Goal: Task Accomplishment & Management: Complete application form

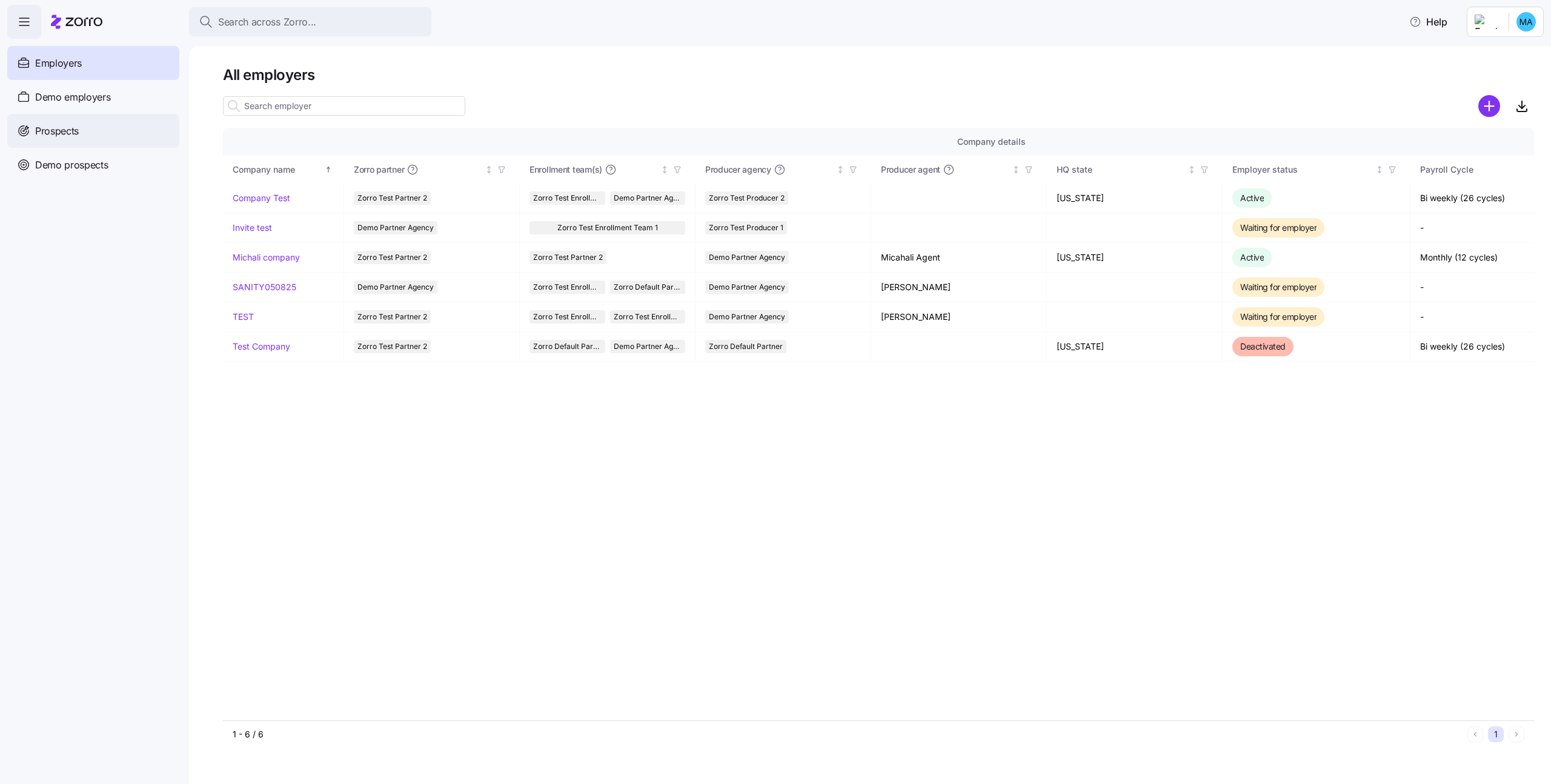
click at [90, 142] on div "Prospects" at bounding box center [93, 131] width 172 height 34
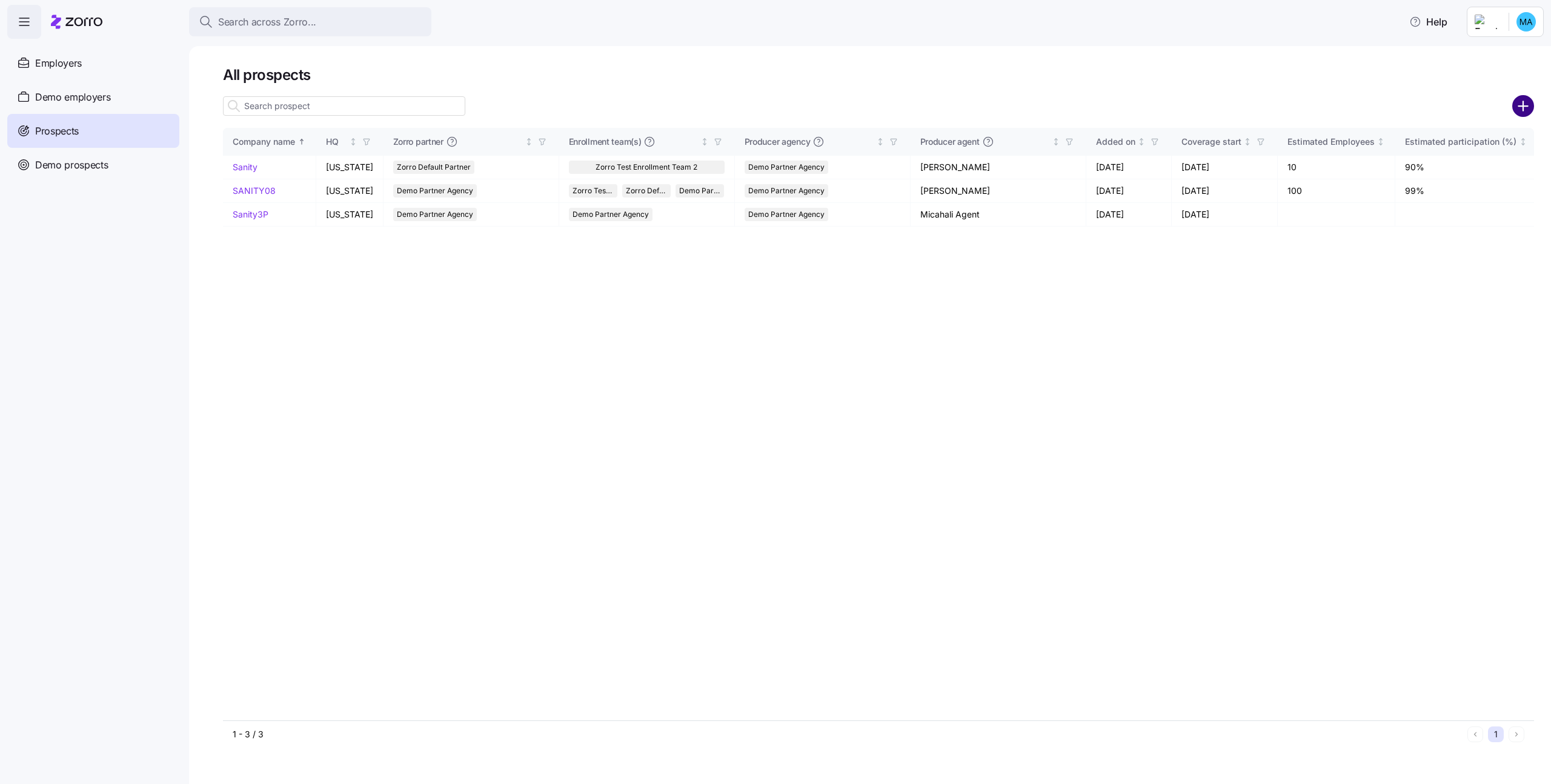
click at [1518, 109] on circle "add icon" at bounding box center [1523, 106] width 20 height 20
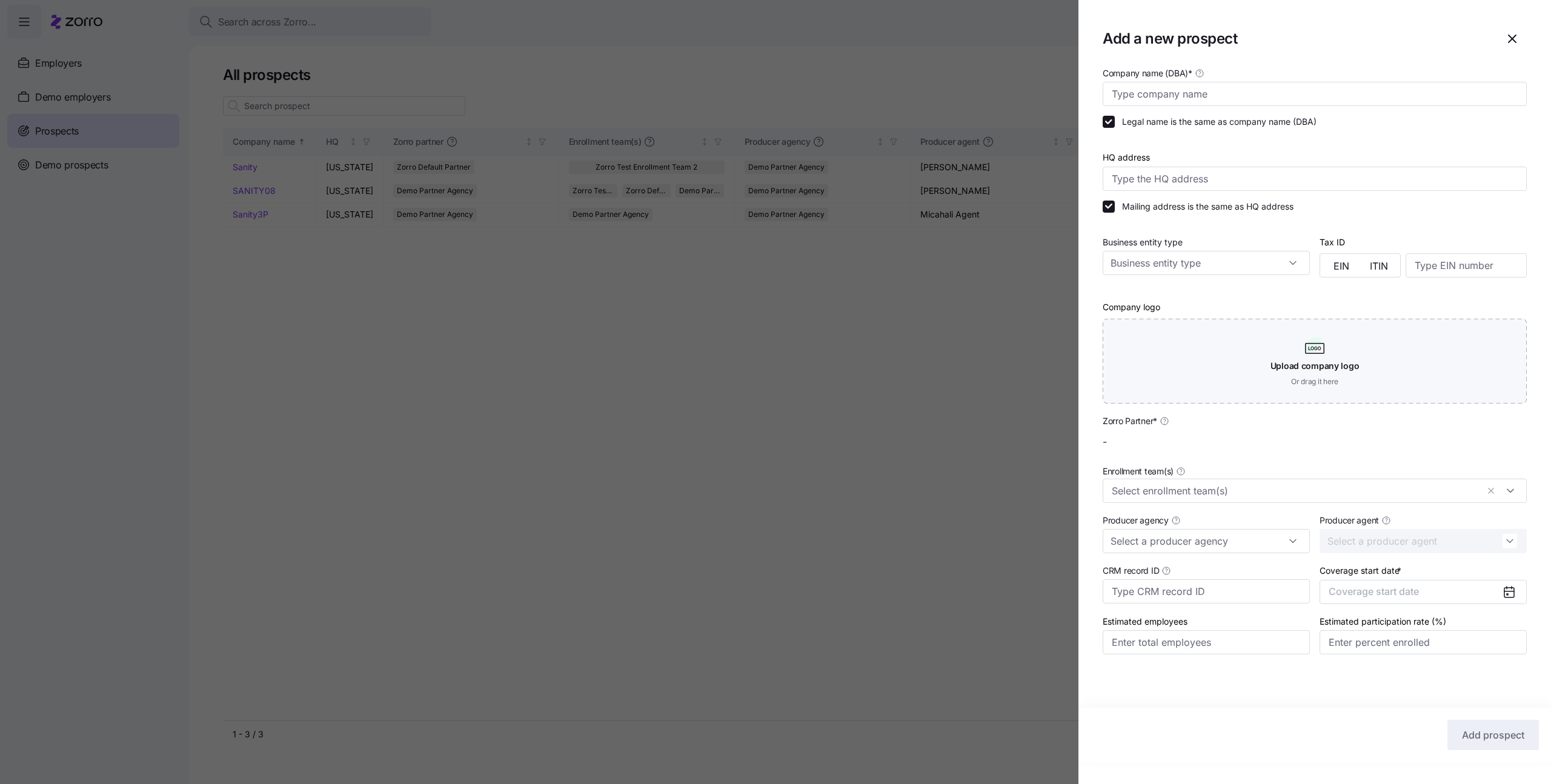
type input "Demo Partner Agency"
click at [1212, 103] on input "Company name (DBA) *" at bounding box center [1314, 93] width 424 height 24
type input "Sanity7.9"
click at [1178, 172] on input "HQ address" at bounding box center [1314, 178] width 424 height 24
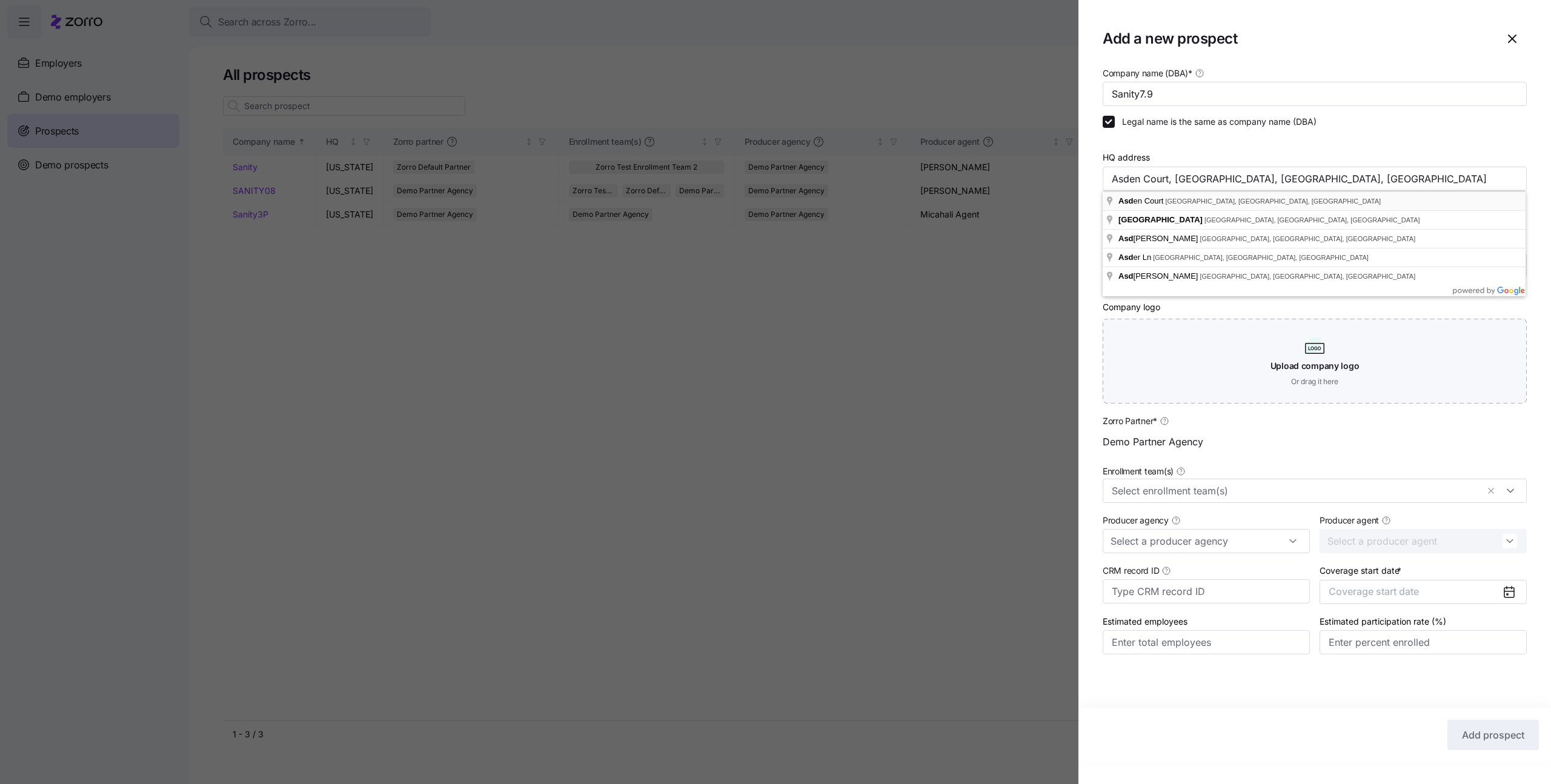
type input "Asden Ct, Reynoldsburg, OH 43068, USA"
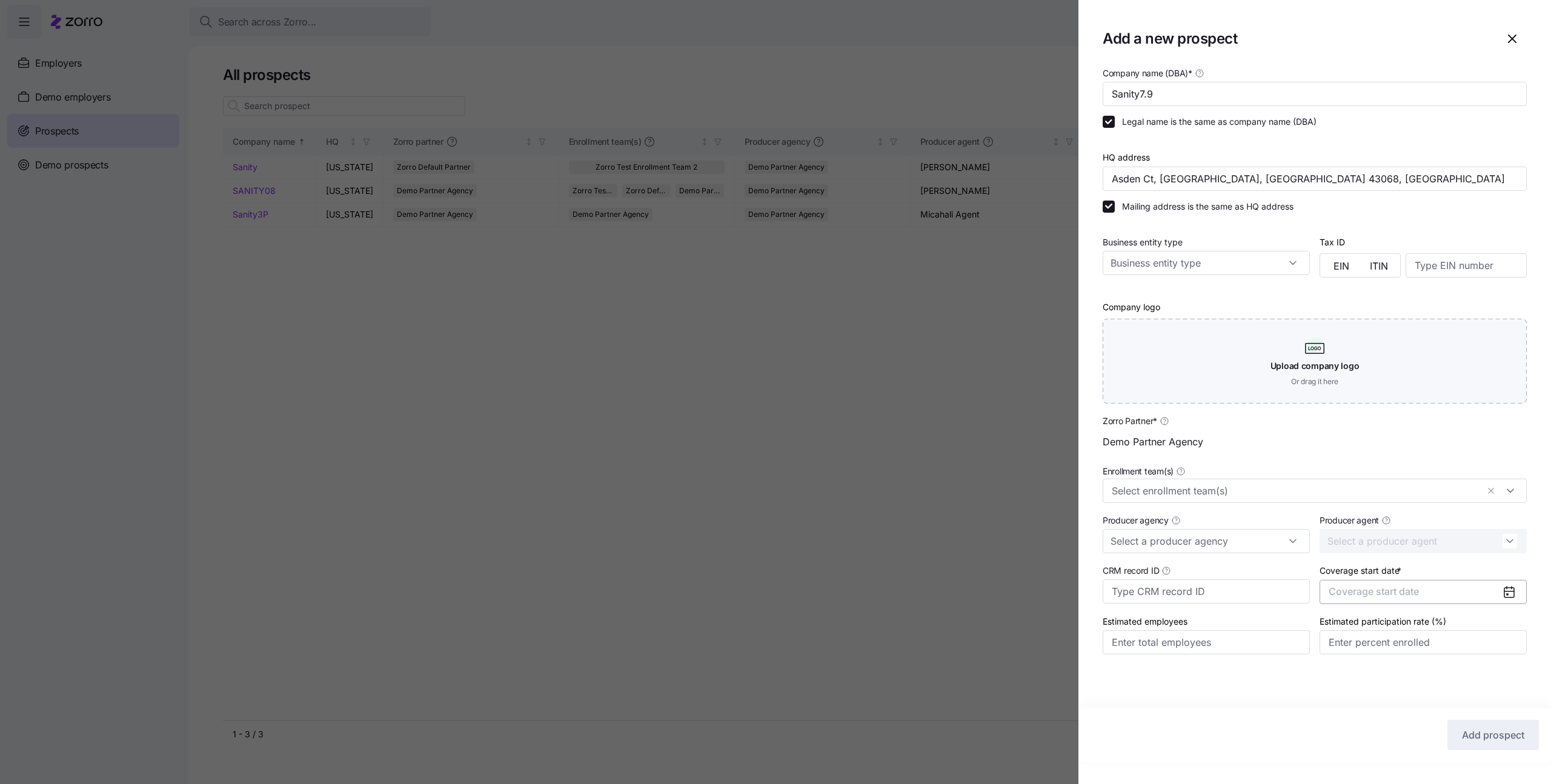
click at [1365, 592] on span "Coverage start date" at bounding box center [1374, 592] width 90 height 12
click at [1488, 628] on button "button" at bounding box center [1500, 629] width 25 height 25
click at [1330, 628] on button "button" at bounding box center [1342, 629] width 25 height 25
click at [1366, 668] on button "Jan" at bounding box center [1361, 659] width 60 height 25
click at [1483, 733] on span "Add prospect" at bounding box center [1493, 735] width 62 height 14
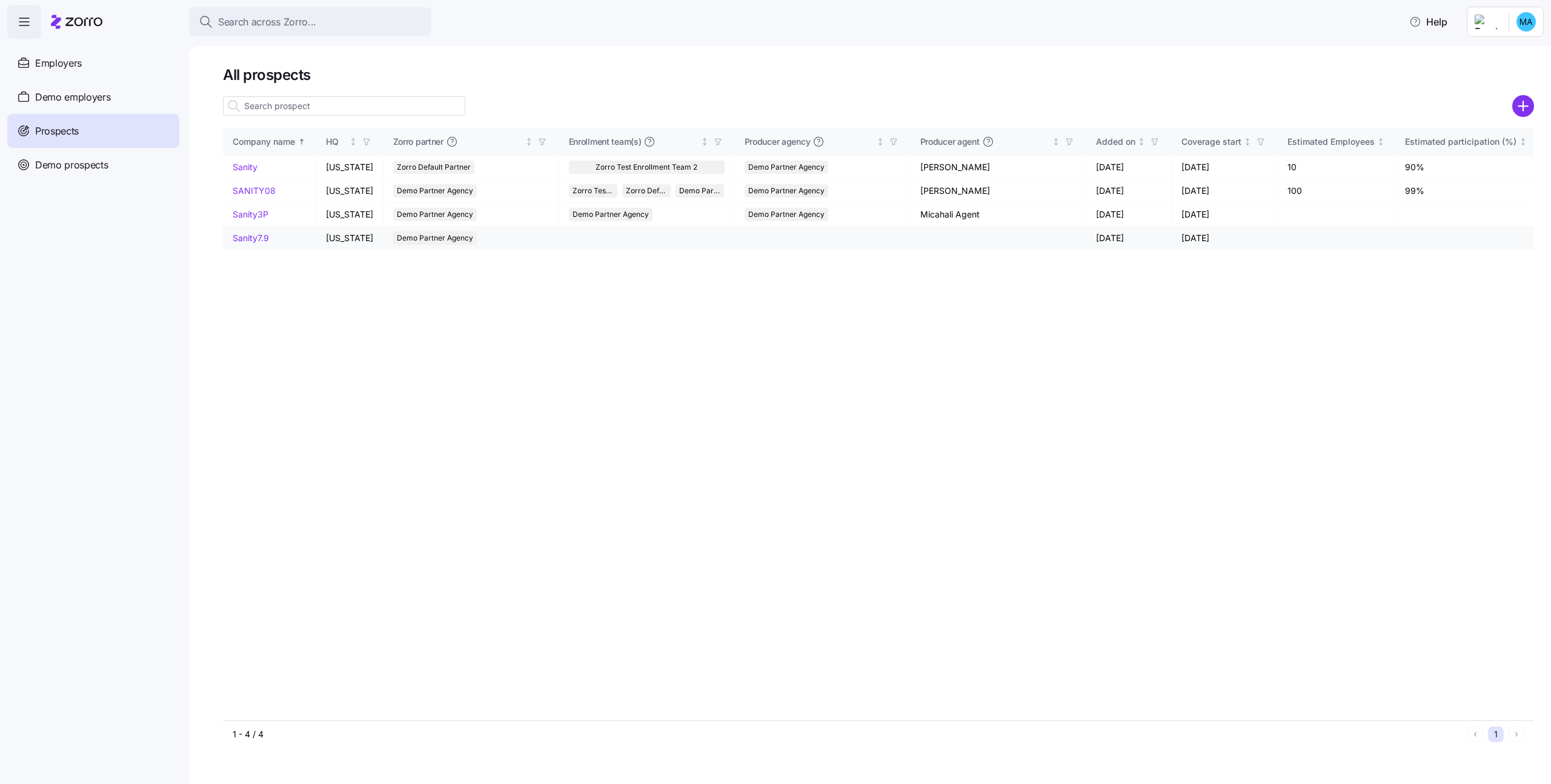
click at [255, 238] on link "Sanity7.9" at bounding box center [251, 238] width 36 height 10
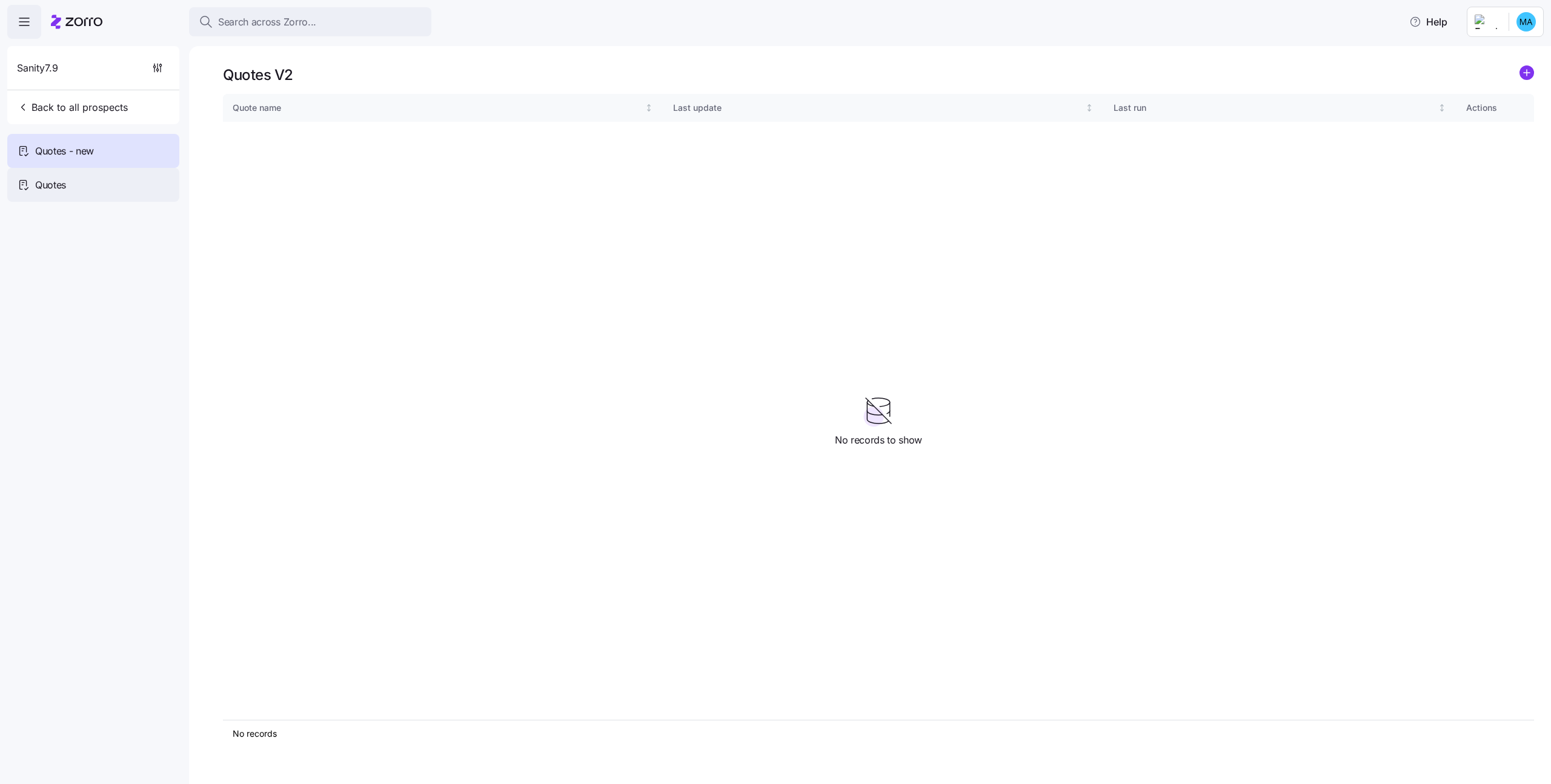
click at [81, 185] on div "Quotes" at bounding box center [93, 185] width 172 height 34
click at [75, 163] on div "Quotes - new" at bounding box center [93, 151] width 172 height 34
click at [69, 187] on div "Quotes" at bounding box center [93, 185] width 172 height 34
click at [69, 160] on div "Quotes - new" at bounding box center [93, 151] width 172 height 34
click at [48, 75] on span "Sanity7.9" at bounding box center [38, 68] width 41 height 15
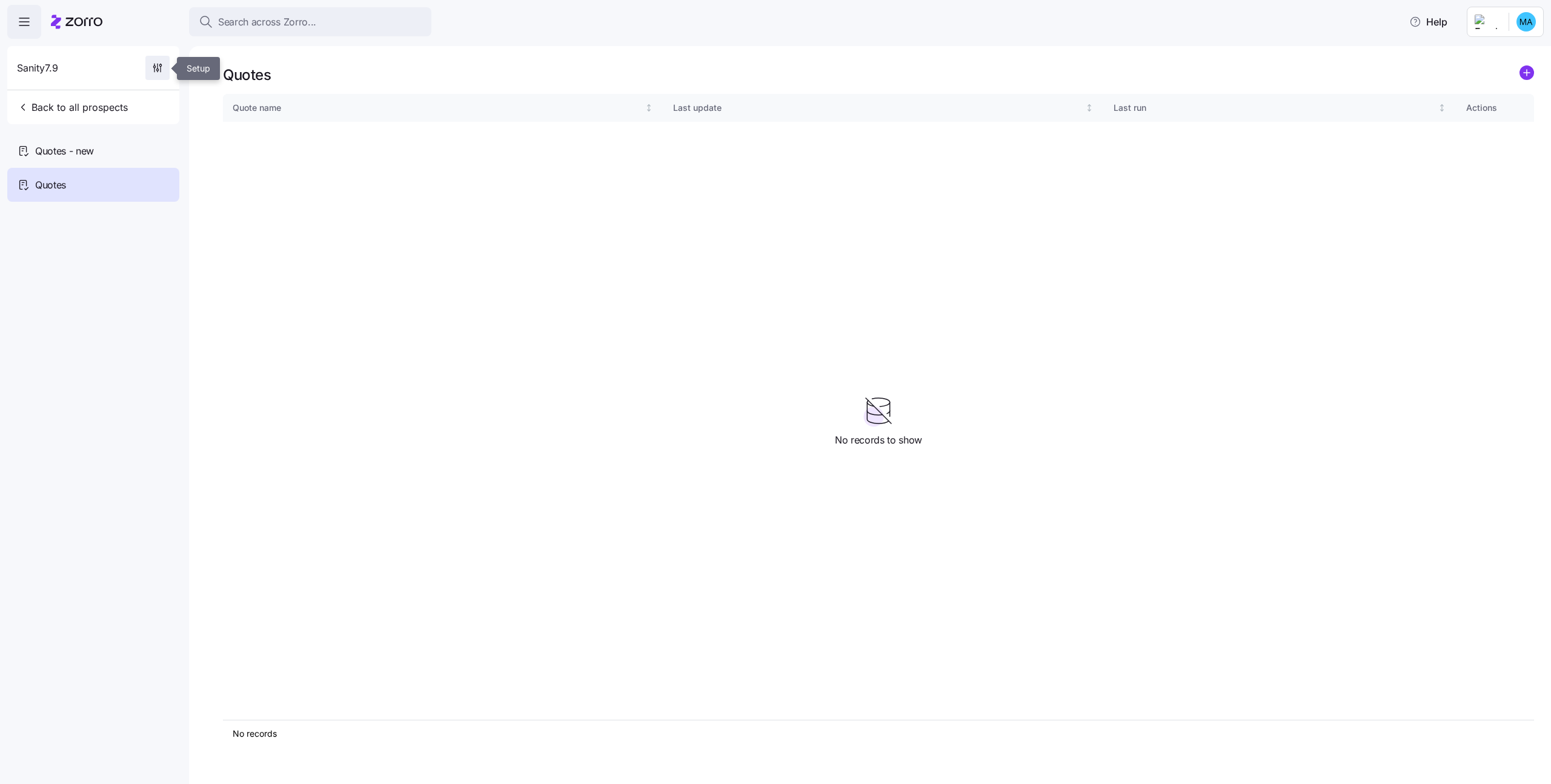
click at [149, 70] on span "button" at bounding box center [157, 68] width 23 height 23
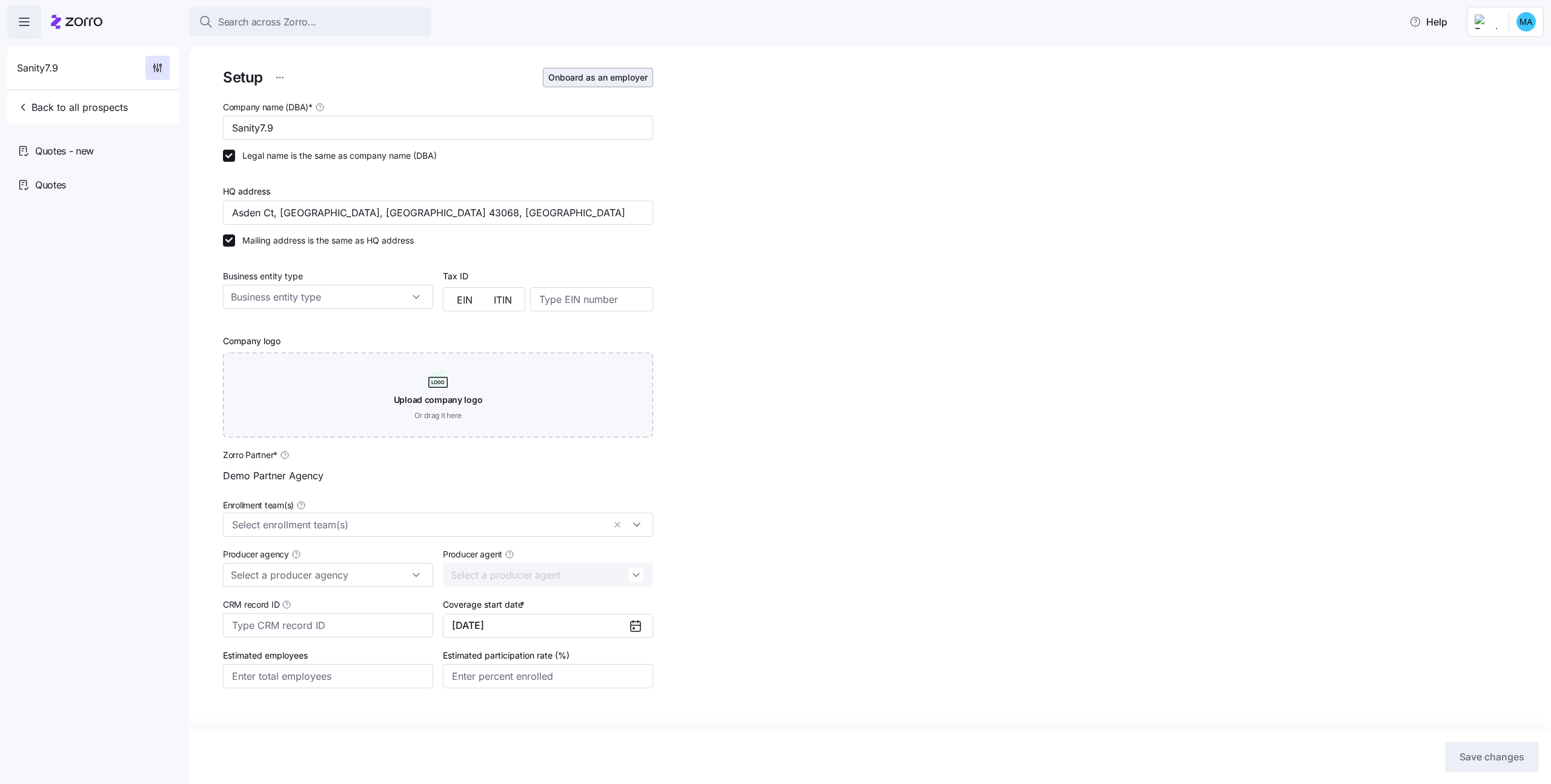
click at [584, 74] on span "Onboard as an employer" at bounding box center [598, 77] width 99 height 12
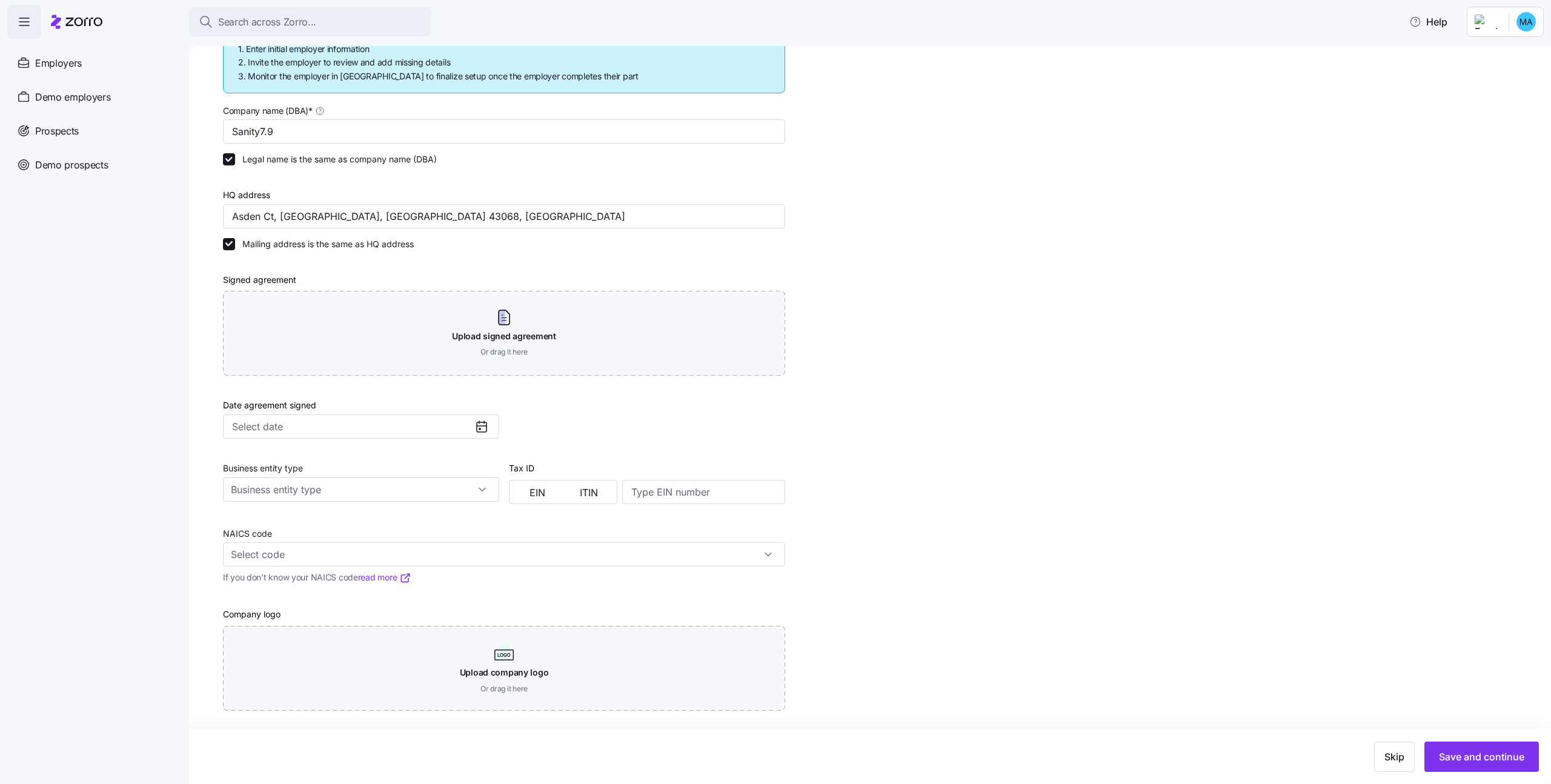
scroll to position [194, 0]
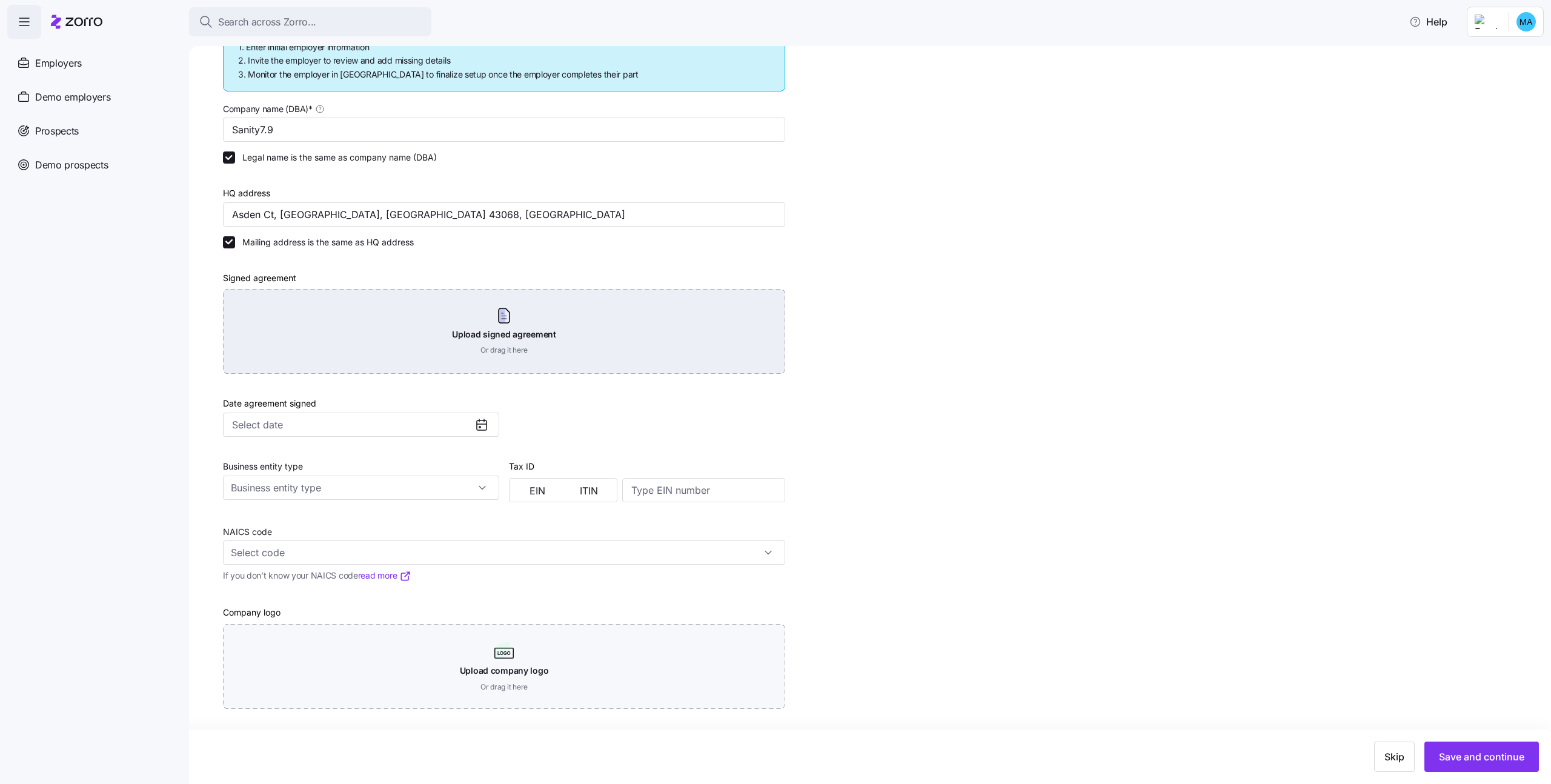
click at [489, 333] on div "Upload signed agreement Or drag it here" at bounding box center [504, 331] width 562 height 85
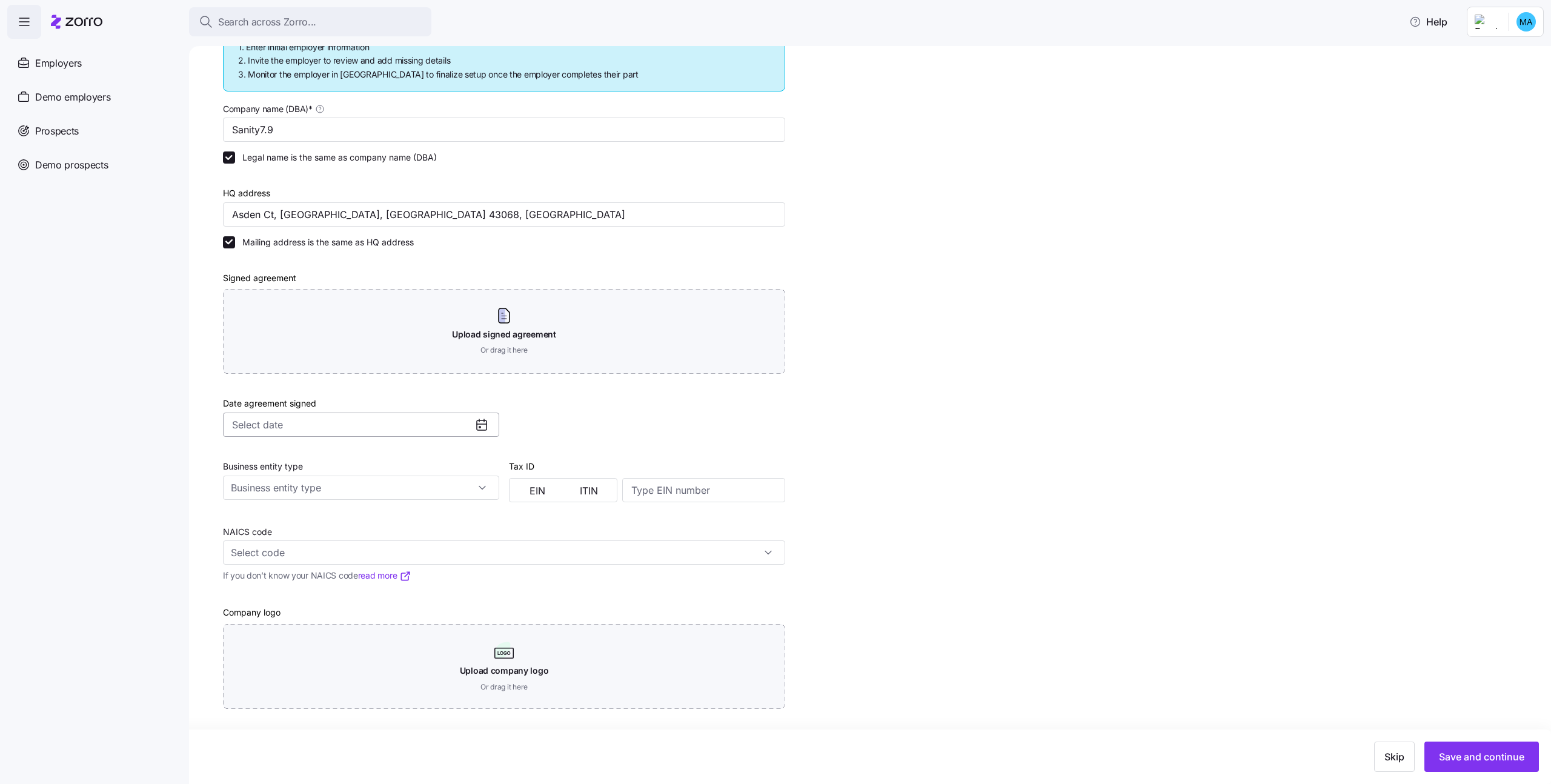
scroll to position [139, 0]
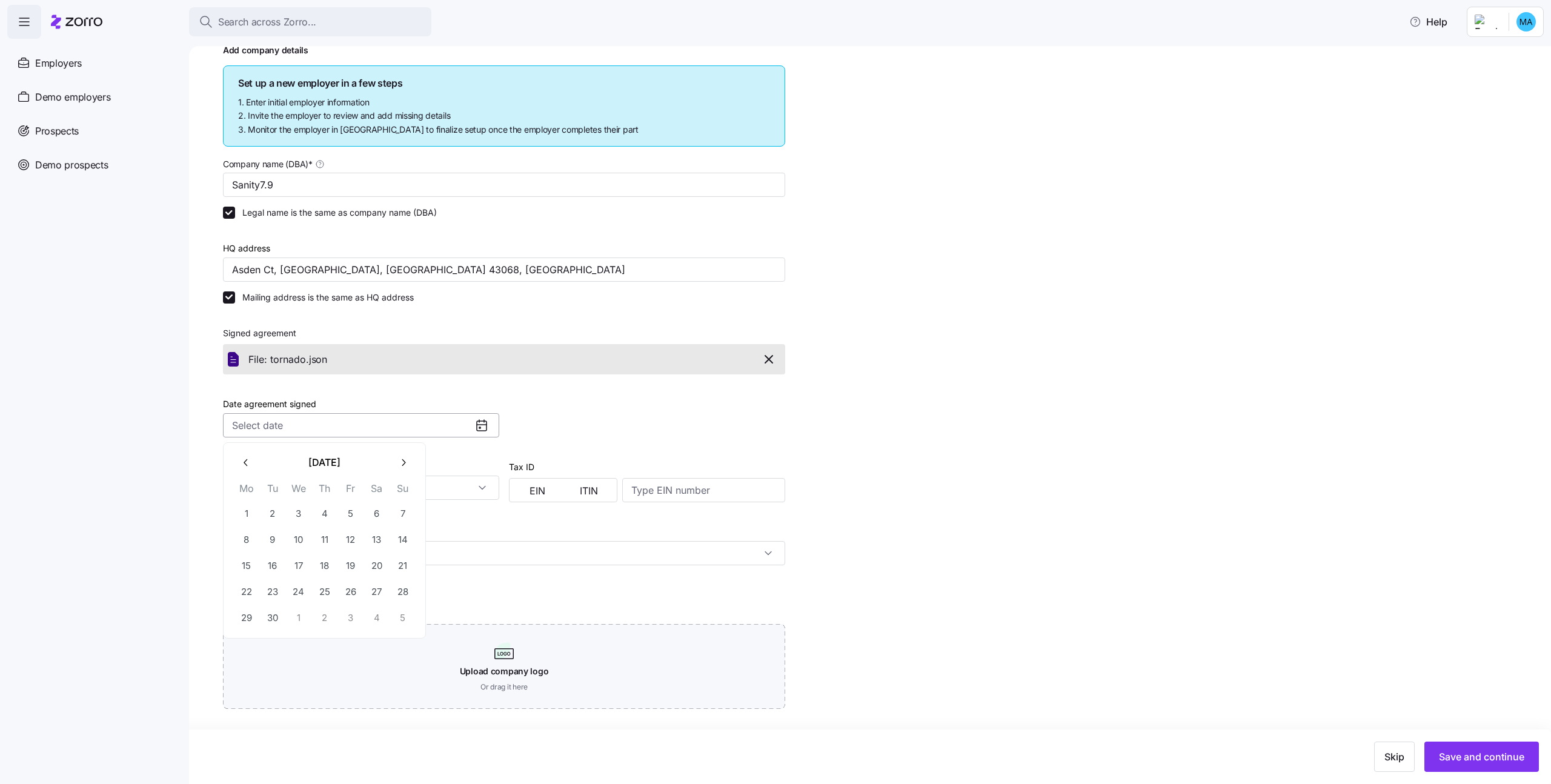
click at [396, 427] on input "Date agreement signed" at bounding box center [361, 425] width 276 height 24
click at [246, 508] on button "1" at bounding box center [246, 514] width 25 height 25
type input "September 1, 2025"
click at [349, 491] on input "Business entity type" at bounding box center [361, 487] width 276 height 24
click at [340, 566] on div "Non profit organization" at bounding box center [361, 567] width 266 height 23
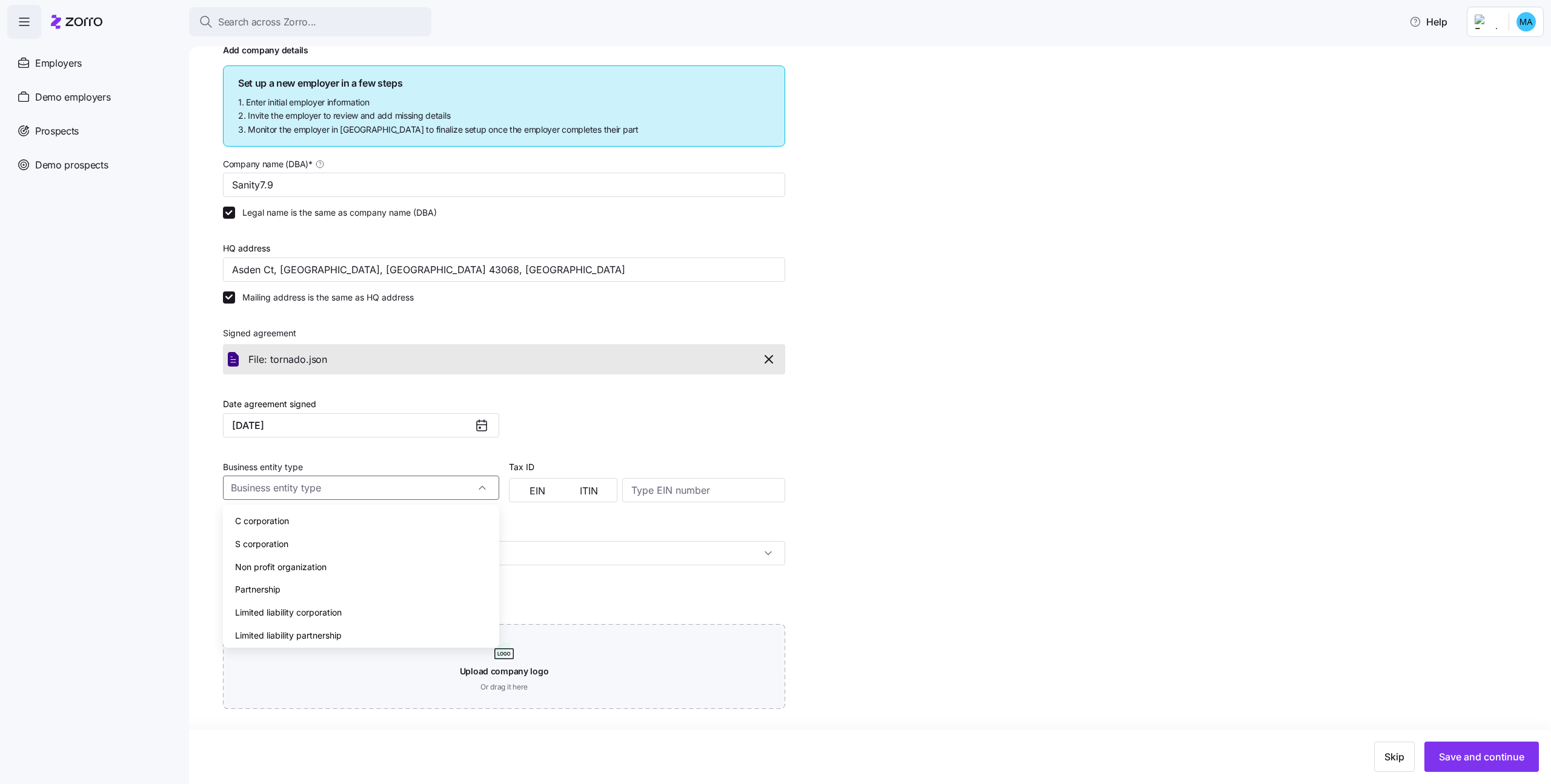
type input "Non profit organization"
click at [522, 490] on button "EIN" at bounding box center [538, 490] width 51 height 19
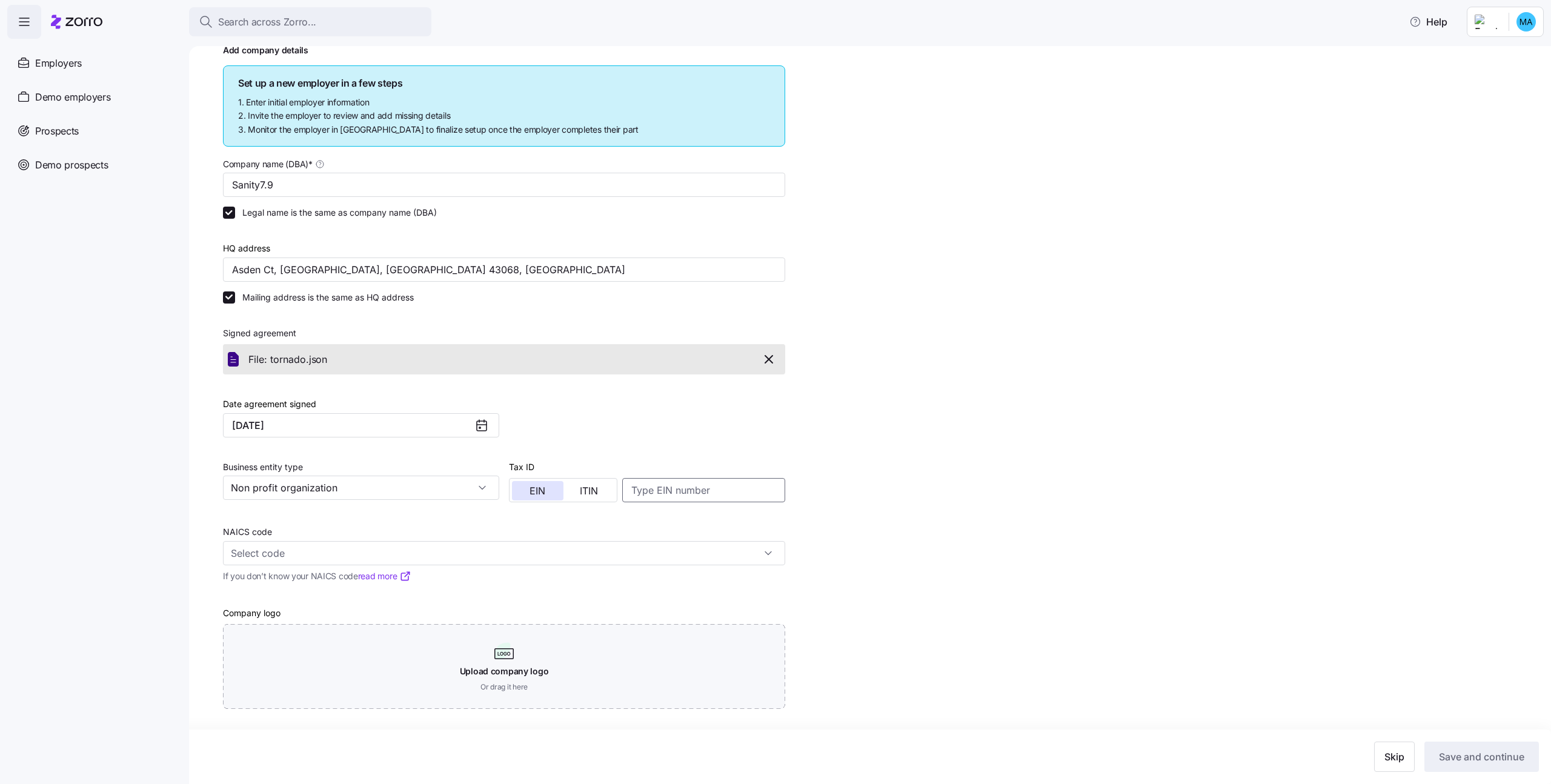
click at [657, 492] on input at bounding box center [704, 490] width 163 height 24
type input "123122222"
click at [550, 548] on input "NAICS code" at bounding box center [504, 553] width 562 height 24
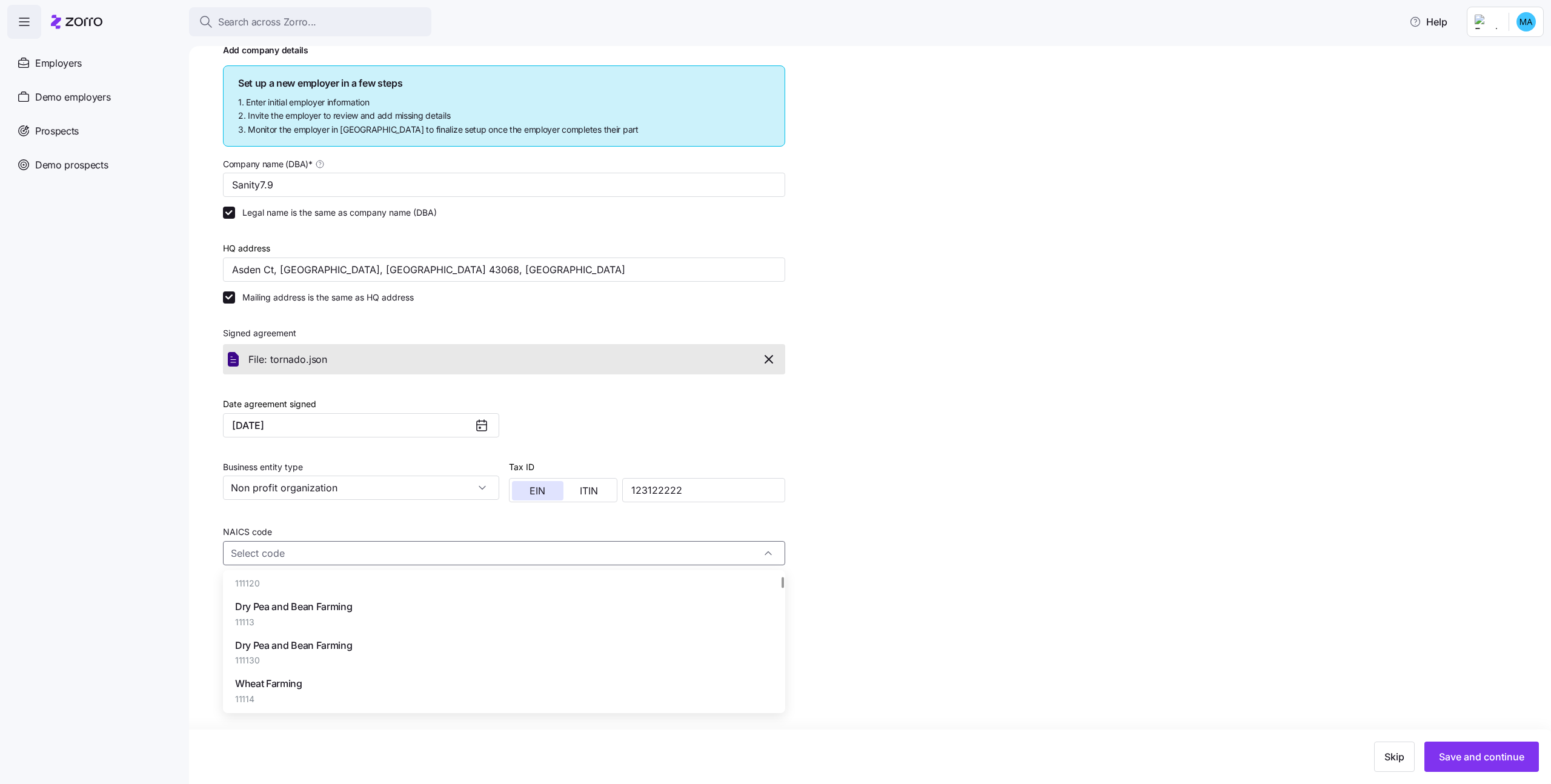
scroll to position [583, 0]
click at [387, 683] on div "All Other Grain Farming 111199" at bounding box center [504, 665] width 553 height 38
type input "111199 - All Other Grain Farming"
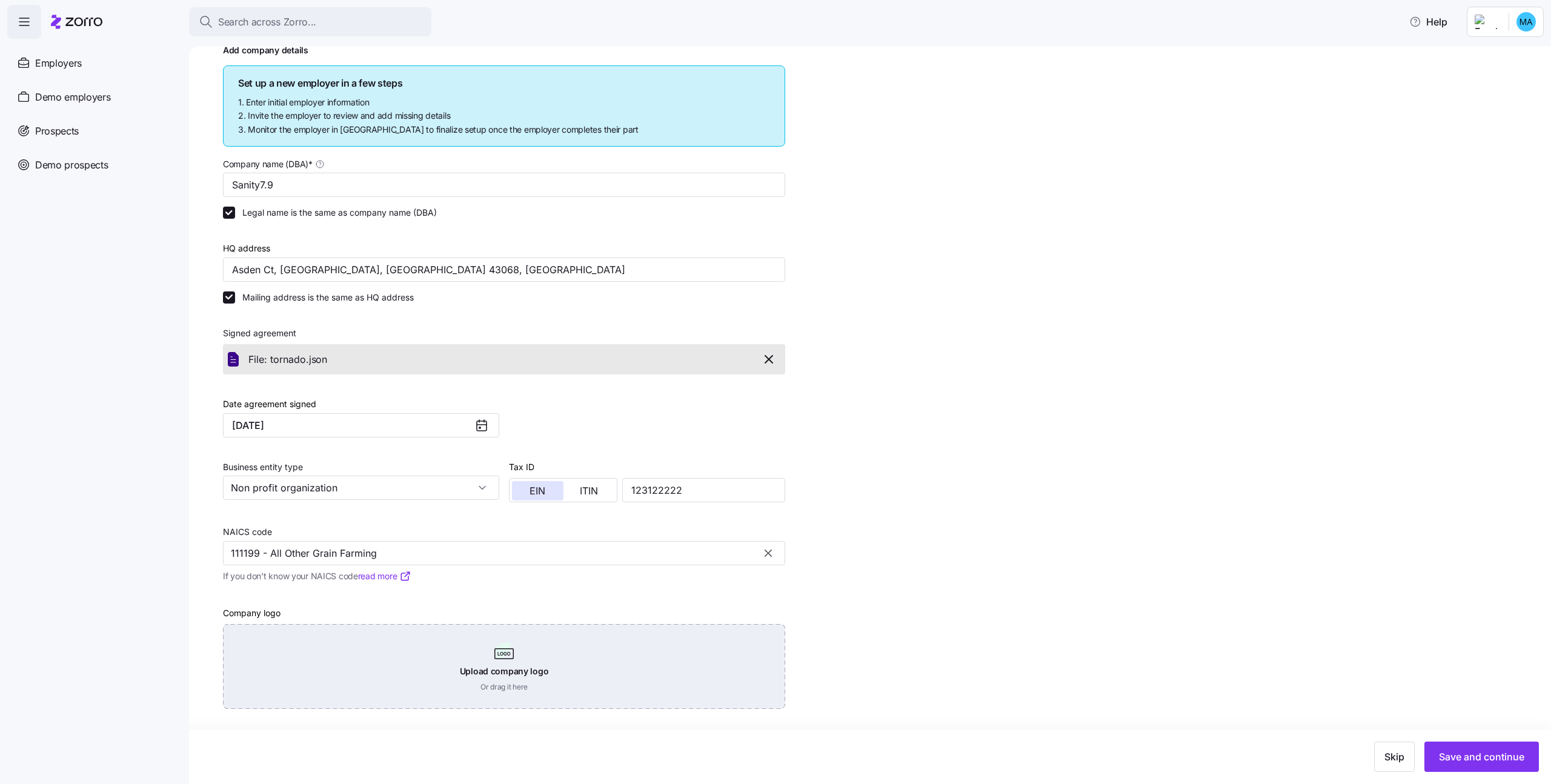
click at [274, 644] on div "Upload company logo Or drag it here" at bounding box center [504, 666] width 562 height 85
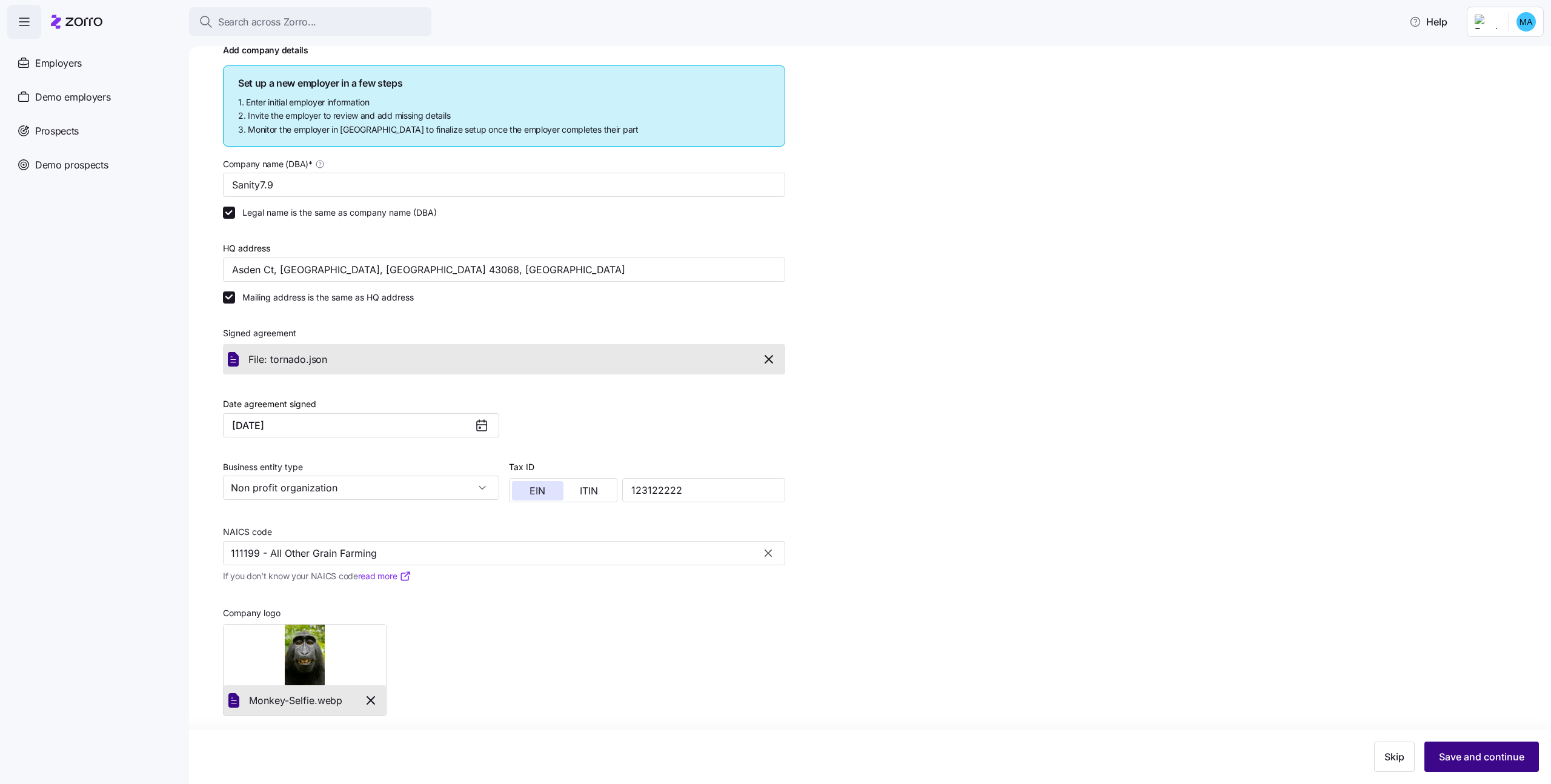
click at [1448, 750] on span "Save and continue" at bounding box center [1481, 756] width 86 height 14
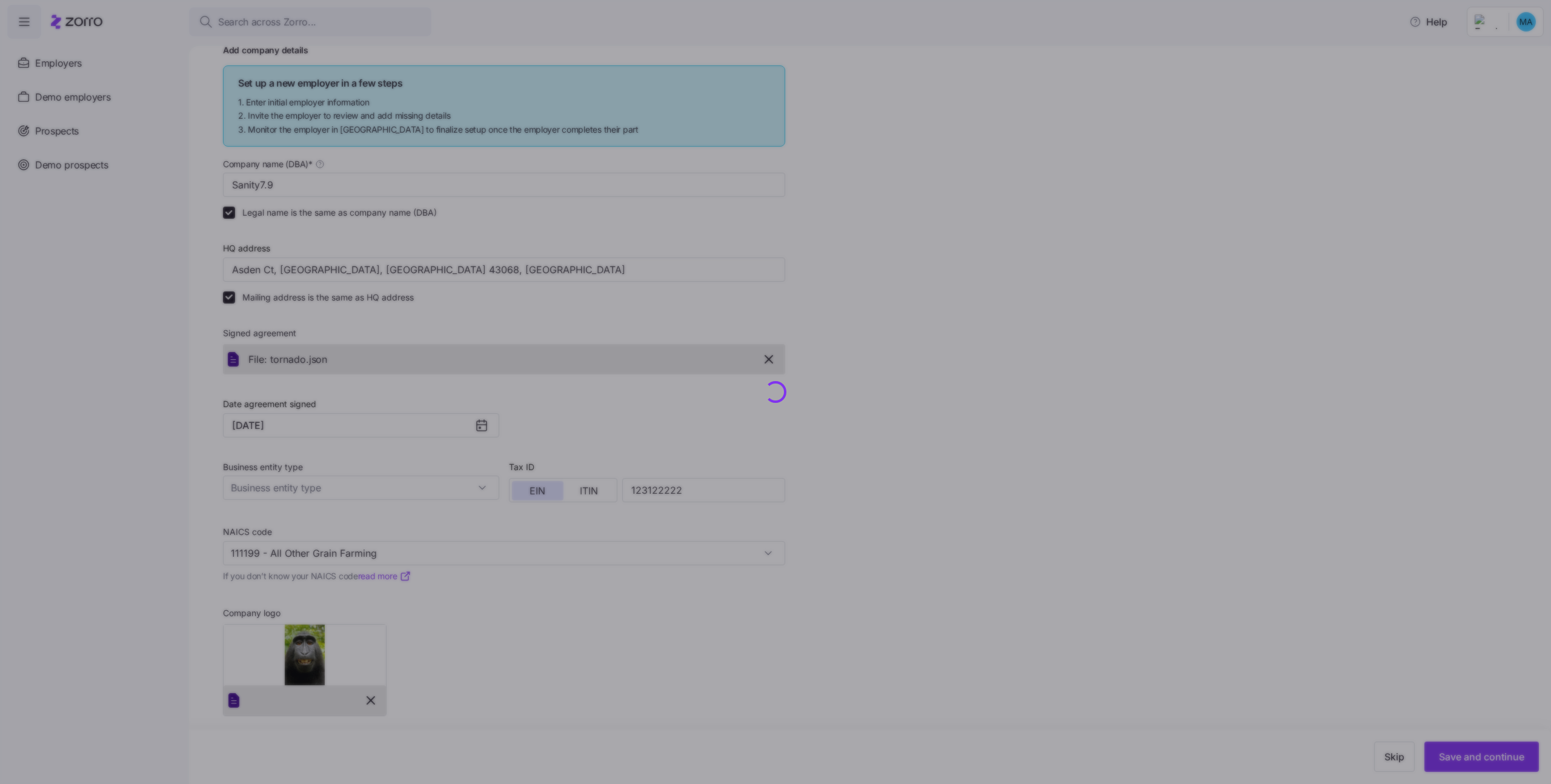
type input "Non profit organization"
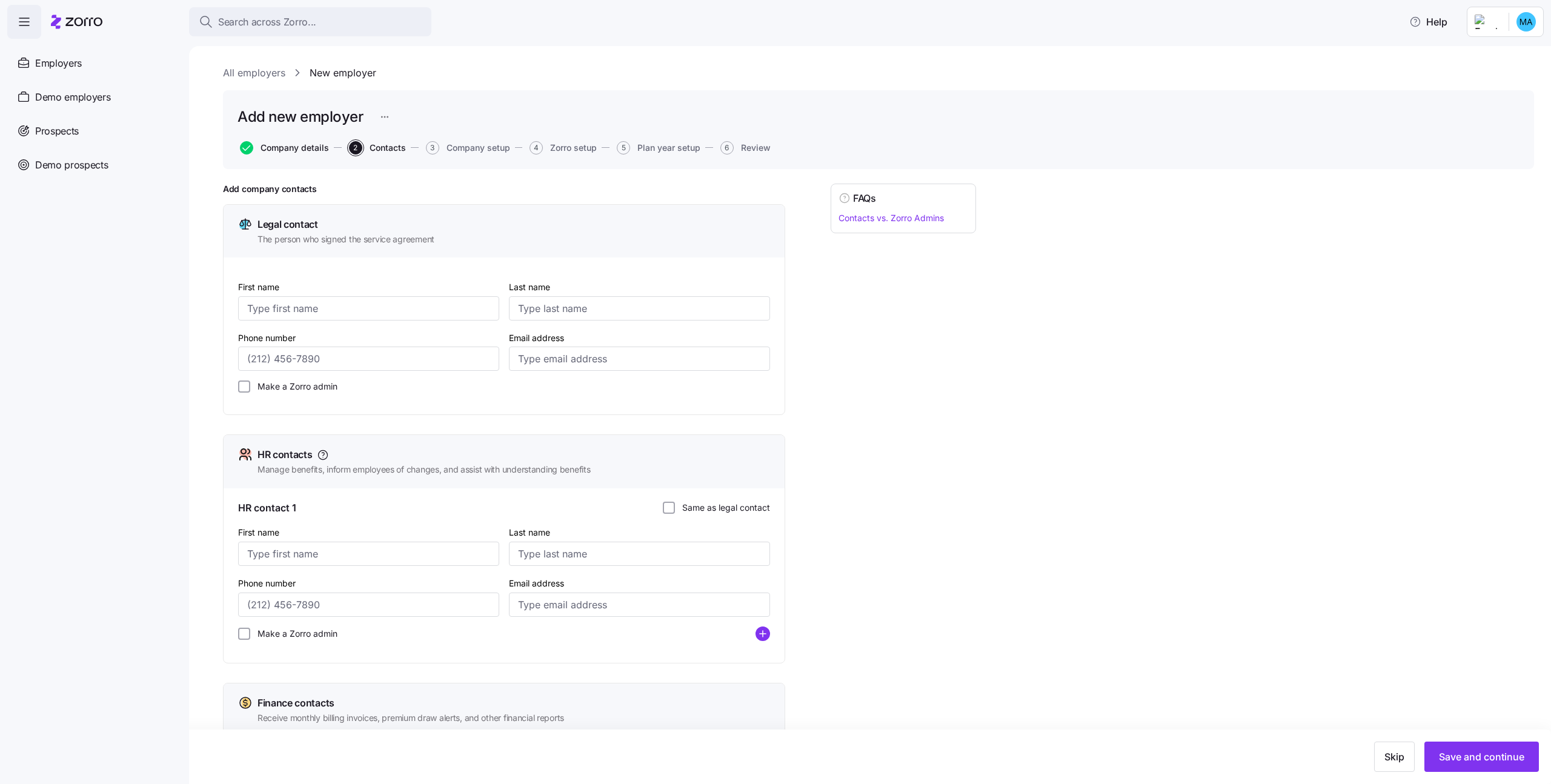
click at [316, 144] on span "Company details" at bounding box center [294, 148] width 68 height 8
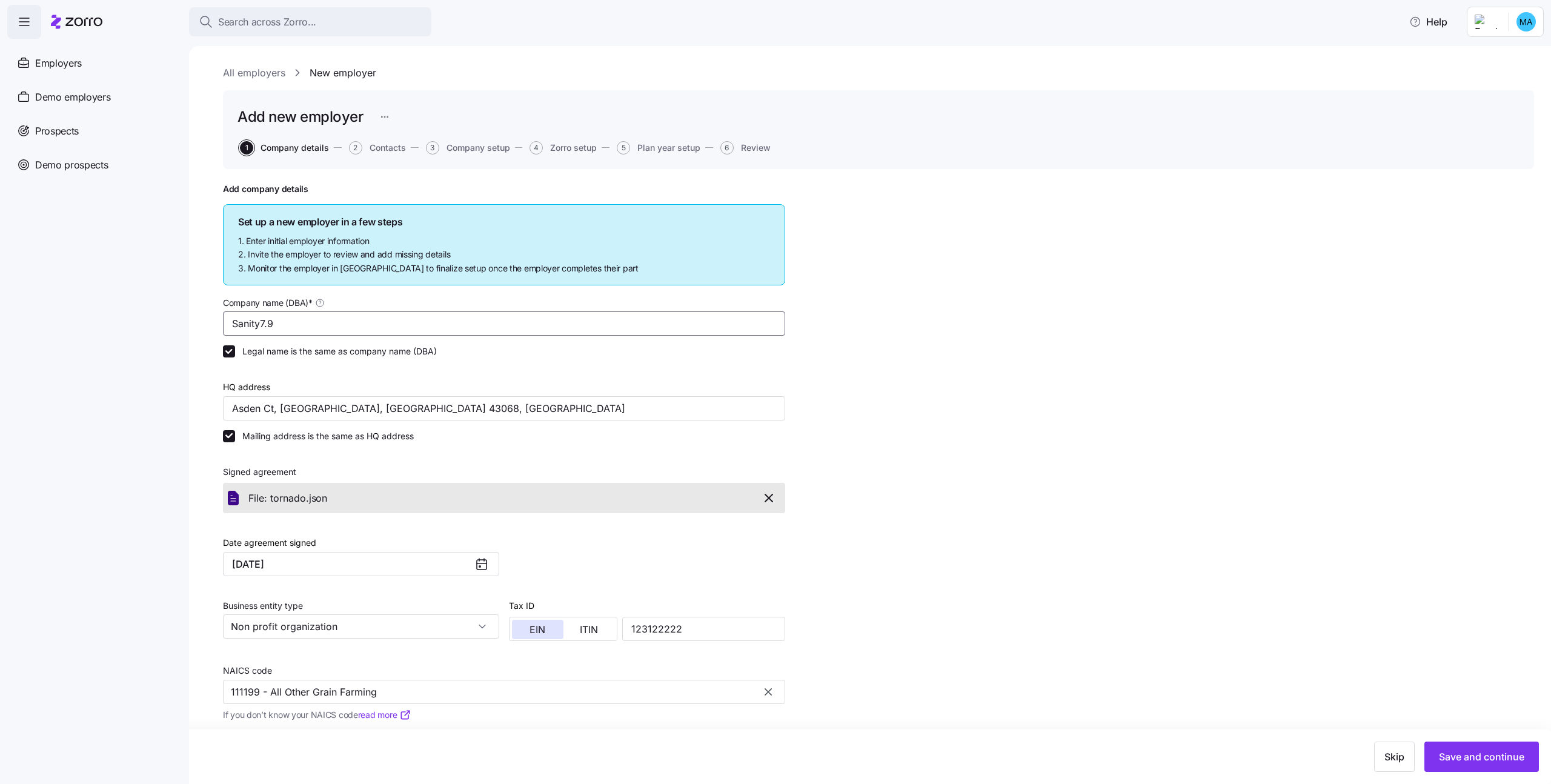
click at [346, 320] on input "Sanity7.9" at bounding box center [504, 323] width 562 height 24
type input "Sanity7.9-michali"
click at [1446, 753] on span "Save and continue" at bounding box center [1481, 756] width 86 height 14
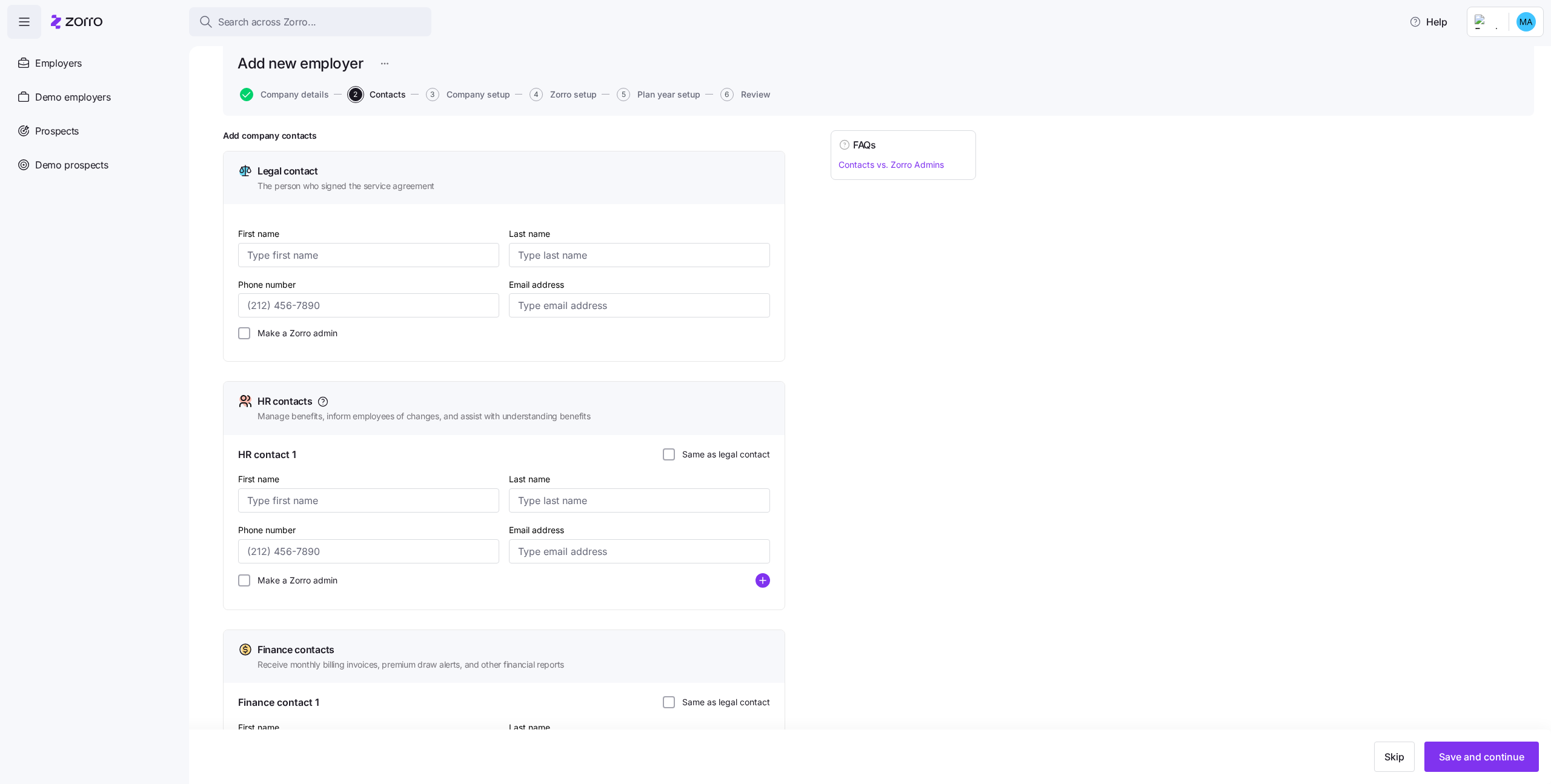
scroll to position [107, 0]
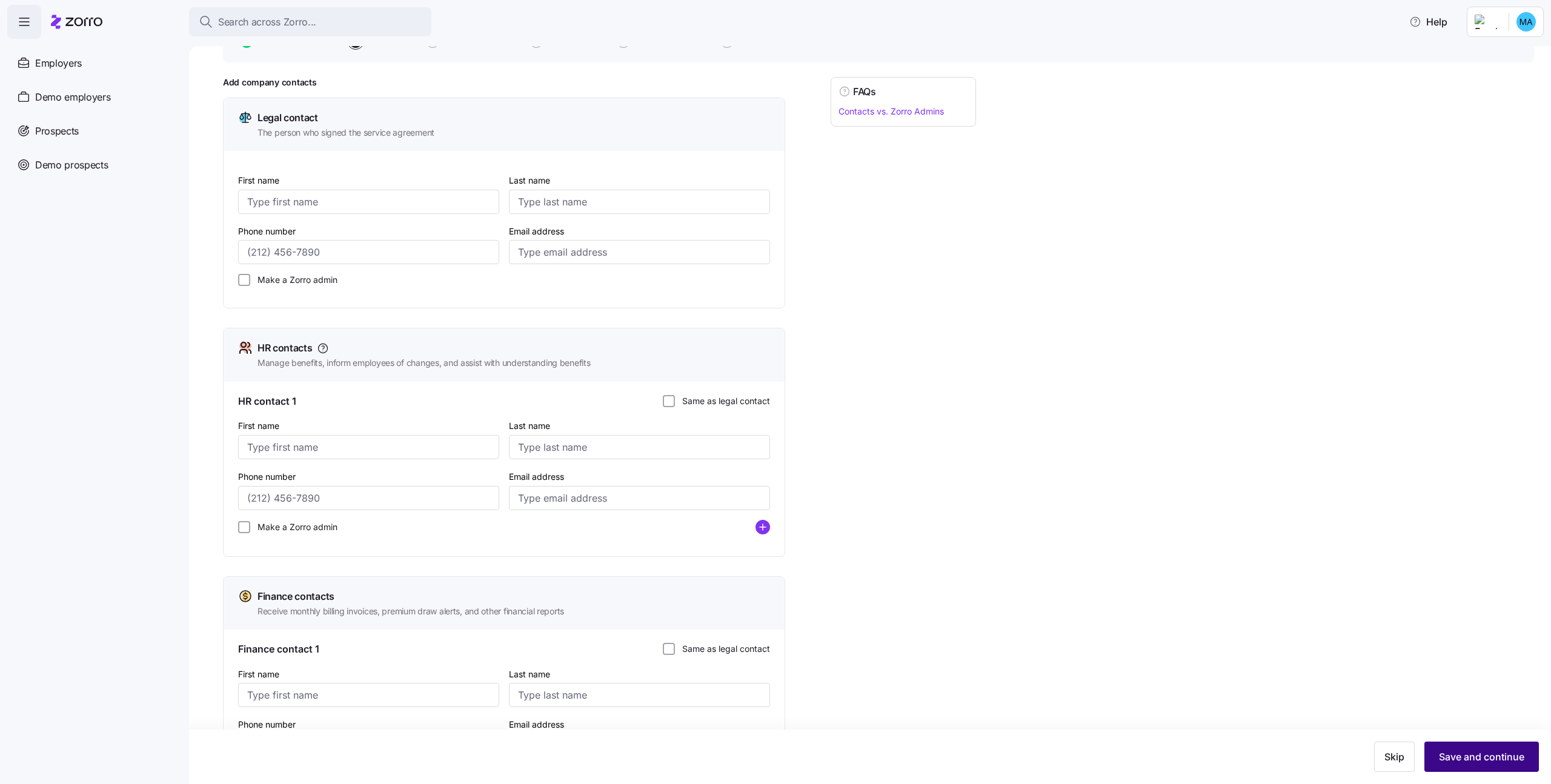
click at [1467, 757] on span "Save and continue" at bounding box center [1481, 756] width 86 height 14
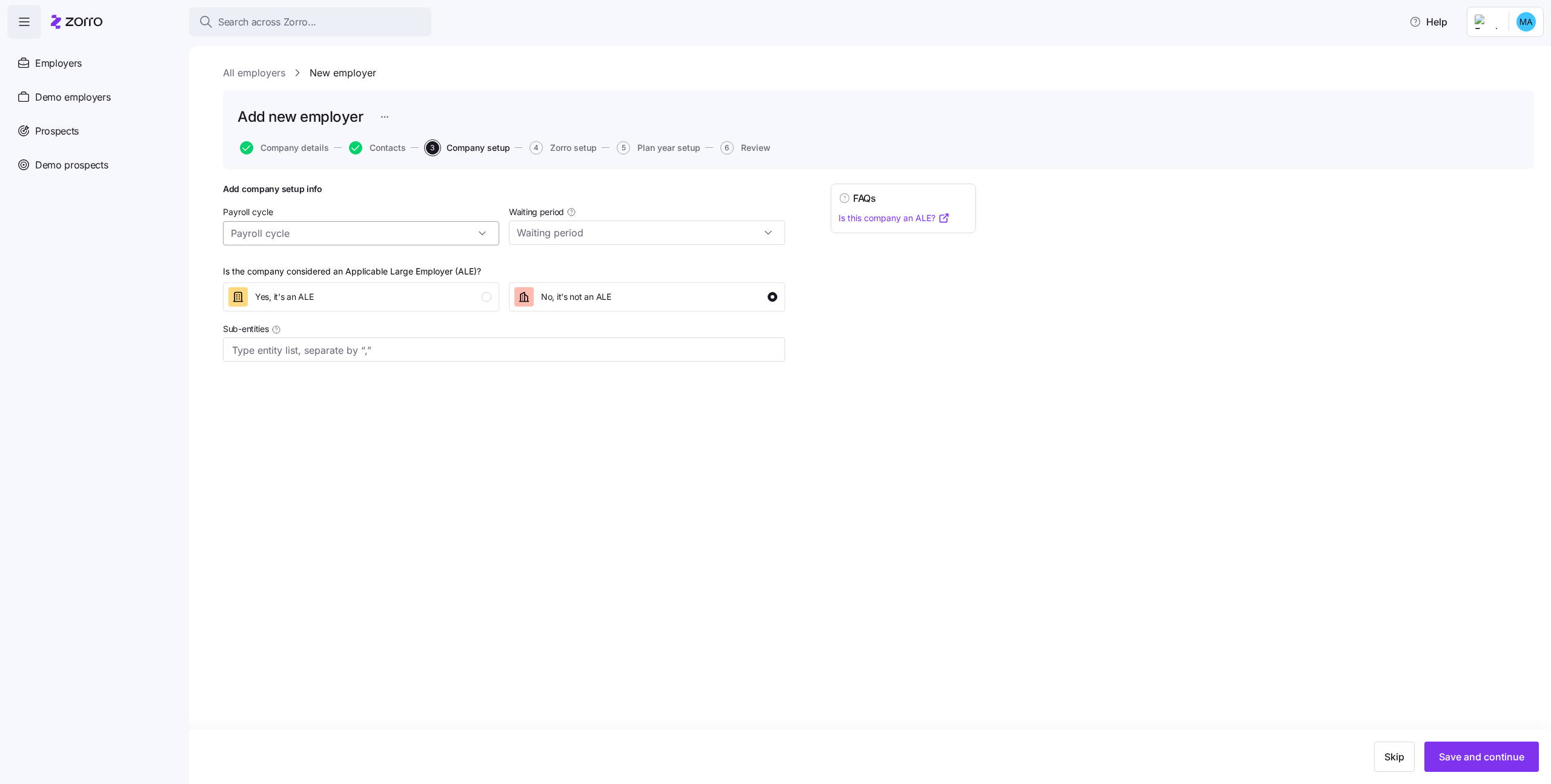
click at [380, 240] on input "Payroll cycle" at bounding box center [361, 233] width 276 height 24
click at [342, 333] on div "Monthly (12 cycles)" at bounding box center [361, 335] width 266 height 23
type input "Monthly (12 cycles)"
click at [683, 246] on div "Waiting period" at bounding box center [647, 225] width 286 height 51
click at [673, 233] on input "Waiting period" at bounding box center [646, 232] width 276 height 24
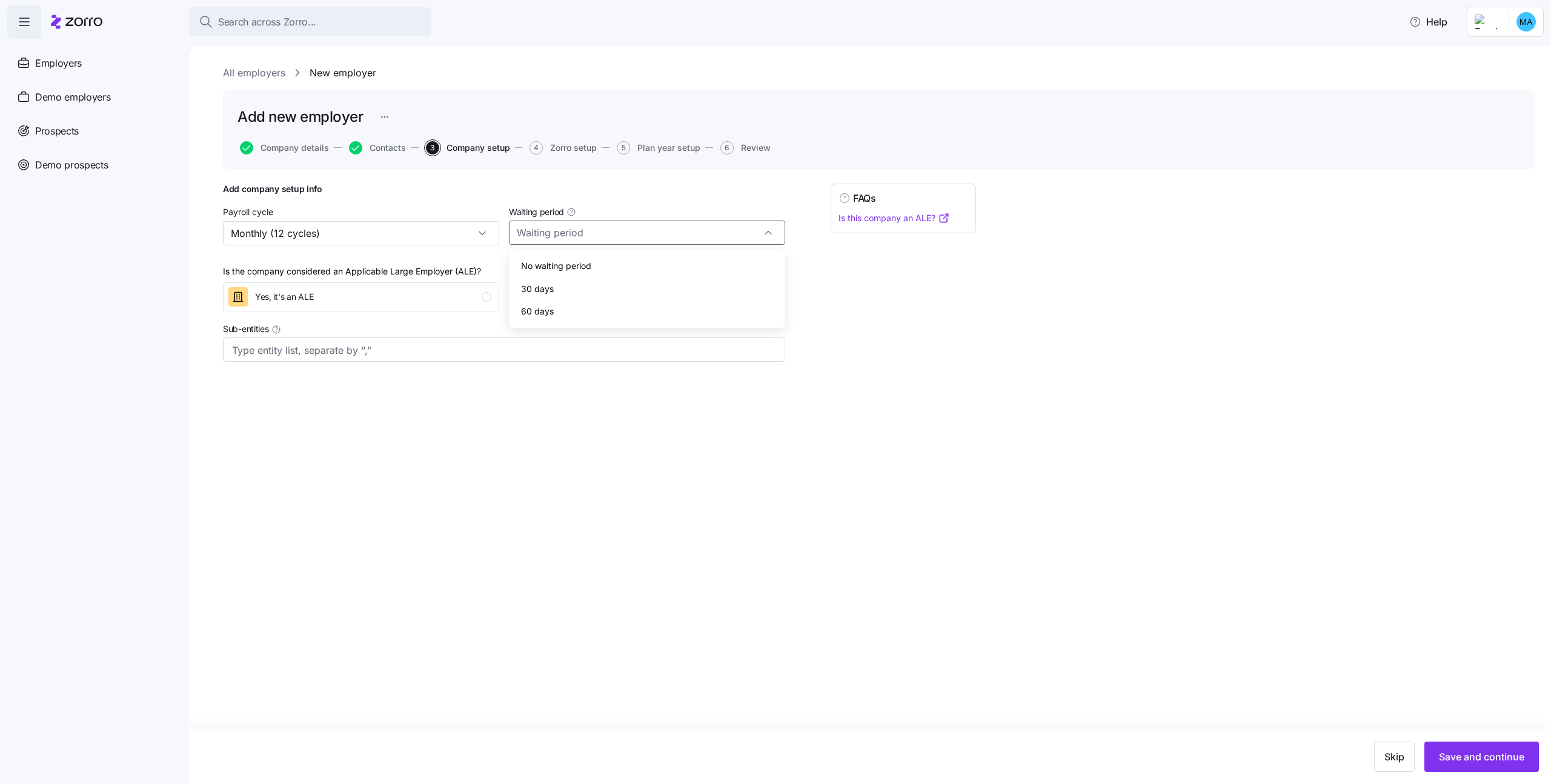
click at [626, 260] on div "No waiting period" at bounding box center [646, 266] width 266 height 23
type input "No waiting period"
click at [1451, 768] on button "Save and continue" at bounding box center [1481, 757] width 114 height 30
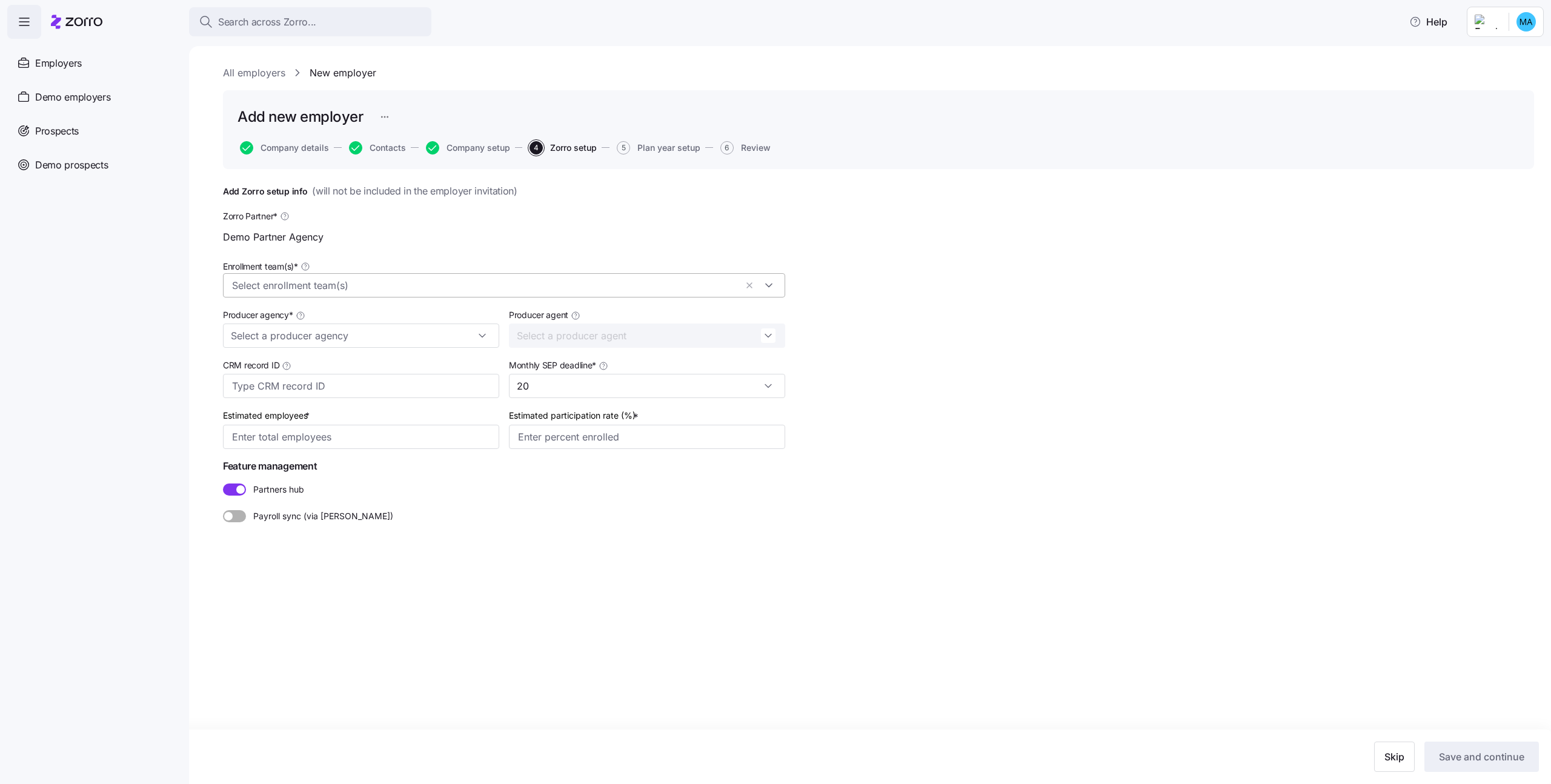
click at [346, 279] on input "Enrollment team(s) *" at bounding box center [484, 286] width 504 height 16
click at [344, 311] on div "Zorro Test Enrollment Team 1" at bounding box center [504, 316] width 544 height 14
drag, startPoint x: 1012, startPoint y: 522, endPoint x: 767, endPoint y: 417, distance: 266.6
click at [1011, 522] on div "Add Zorro setup info ( will not be included in the employer invitation ) Zorro …" at bounding box center [879, 383] width 1311 height 399
click at [399, 334] on input "Producer agency *" at bounding box center [361, 335] width 276 height 24
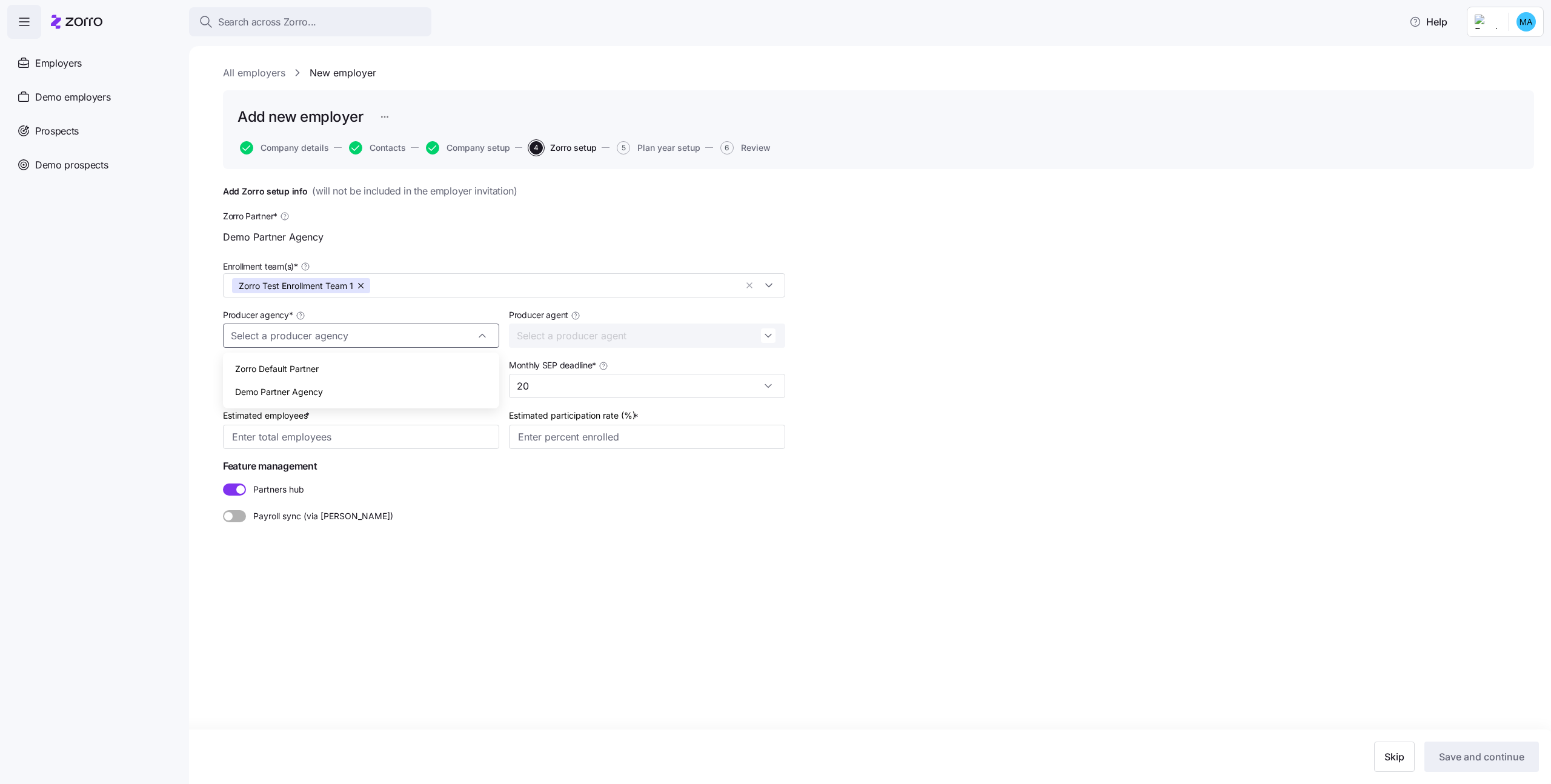
click at [387, 357] on div "Zorro Default Partner" at bounding box center [361, 369] width 266 height 23
type input "Zorro Default Partner"
click at [383, 443] on input "Estimated employees *" at bounding box center [361, 436] width 276 height 24
type input "100"
type input "70%"
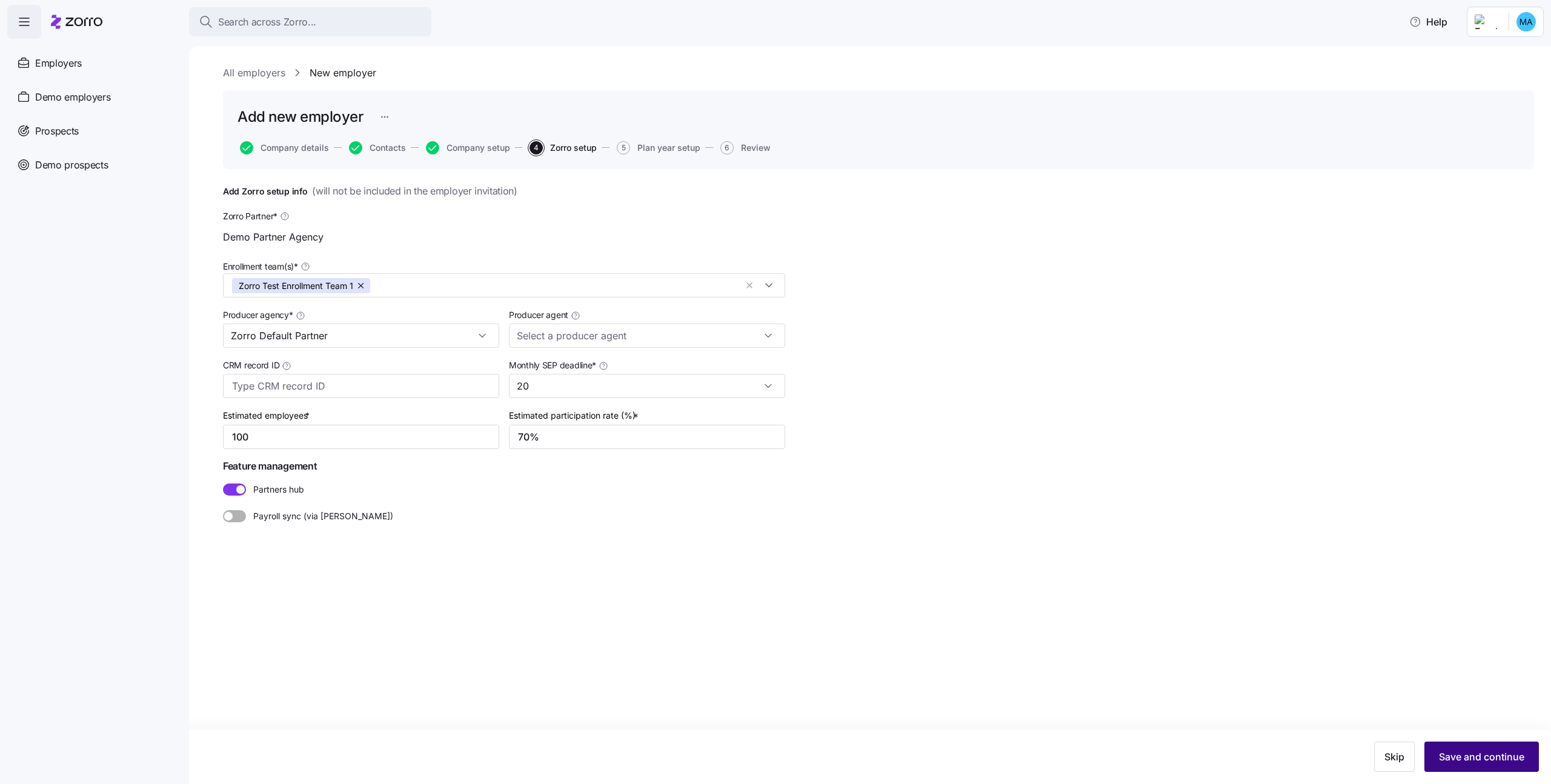
click at [1457, 759] on span "Save and continue" at bounding box center [1481, 756] width 86 height 14
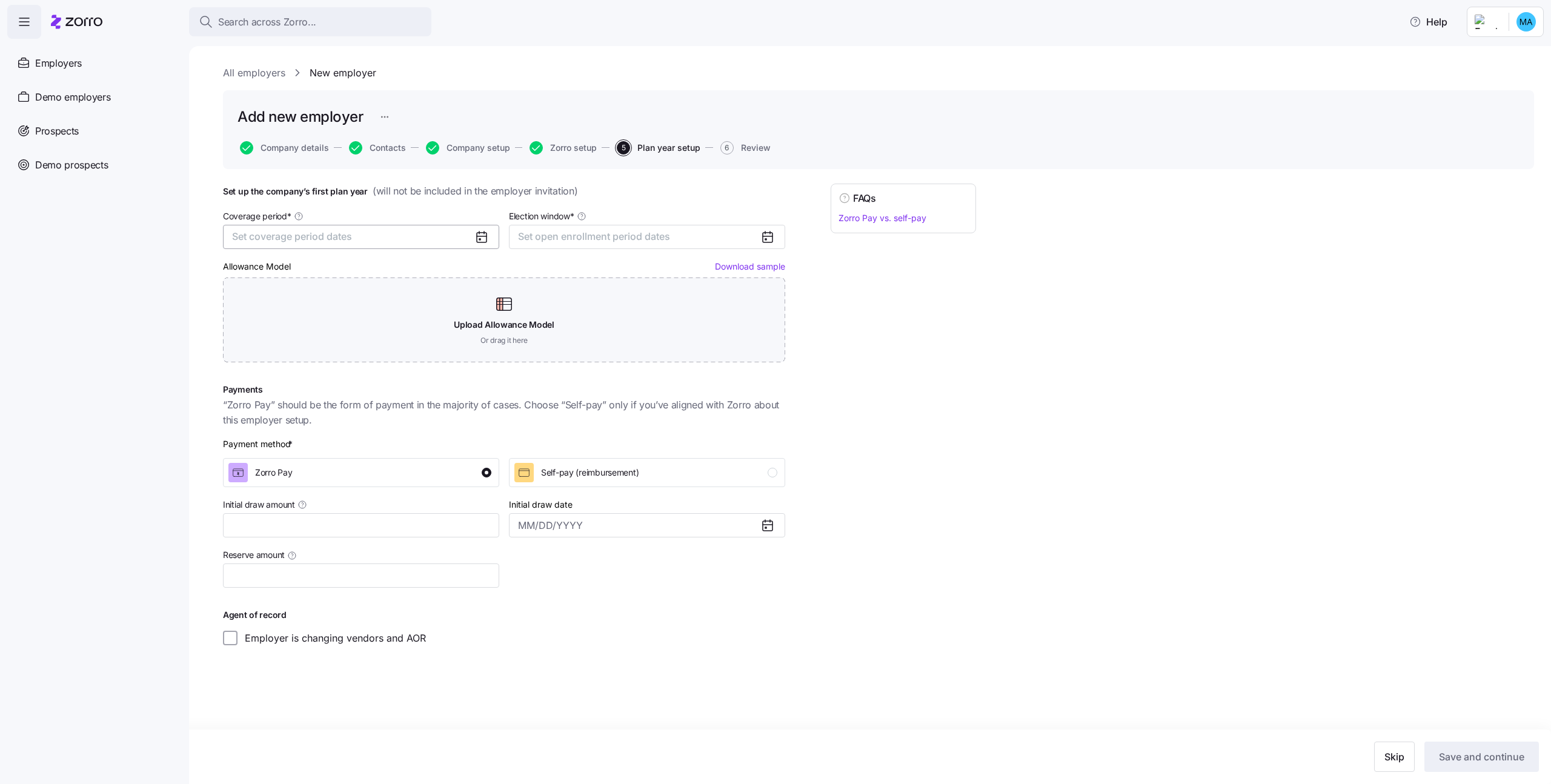
click at [436, 241] on button "Set coverage period dates" at bounding box center [361, 236] width 276 height 24
click at [268, 364] on button "Jul" at bounding box center [264, 357] width 60 height 25
click at [401, 392] on button "Dec" at bounding box center [386, 383] width 60 height 25
click at [570, 238] on span "Set open enrollment period dates" at bounding box center [594, 236] width 152 height 12
click at [527, 323] on button "1" at bounding box center [532, 325] width 25 height 25
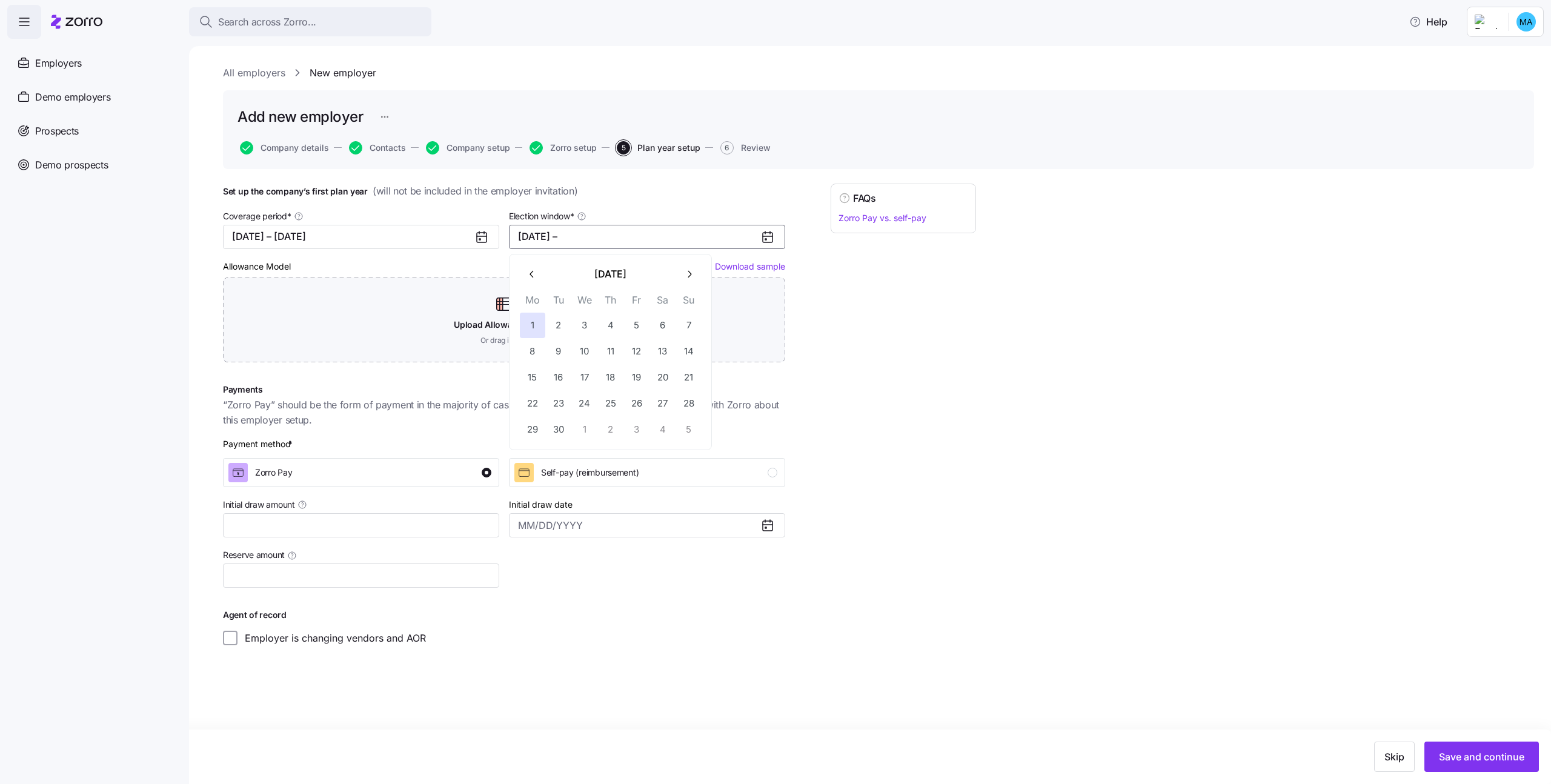
click at [696, 273] on button "button" at bounding box center [688, 274] width 25 height 25
click at [693, 417] on button "30" at bounding box center [688, 429] width 25 height 25
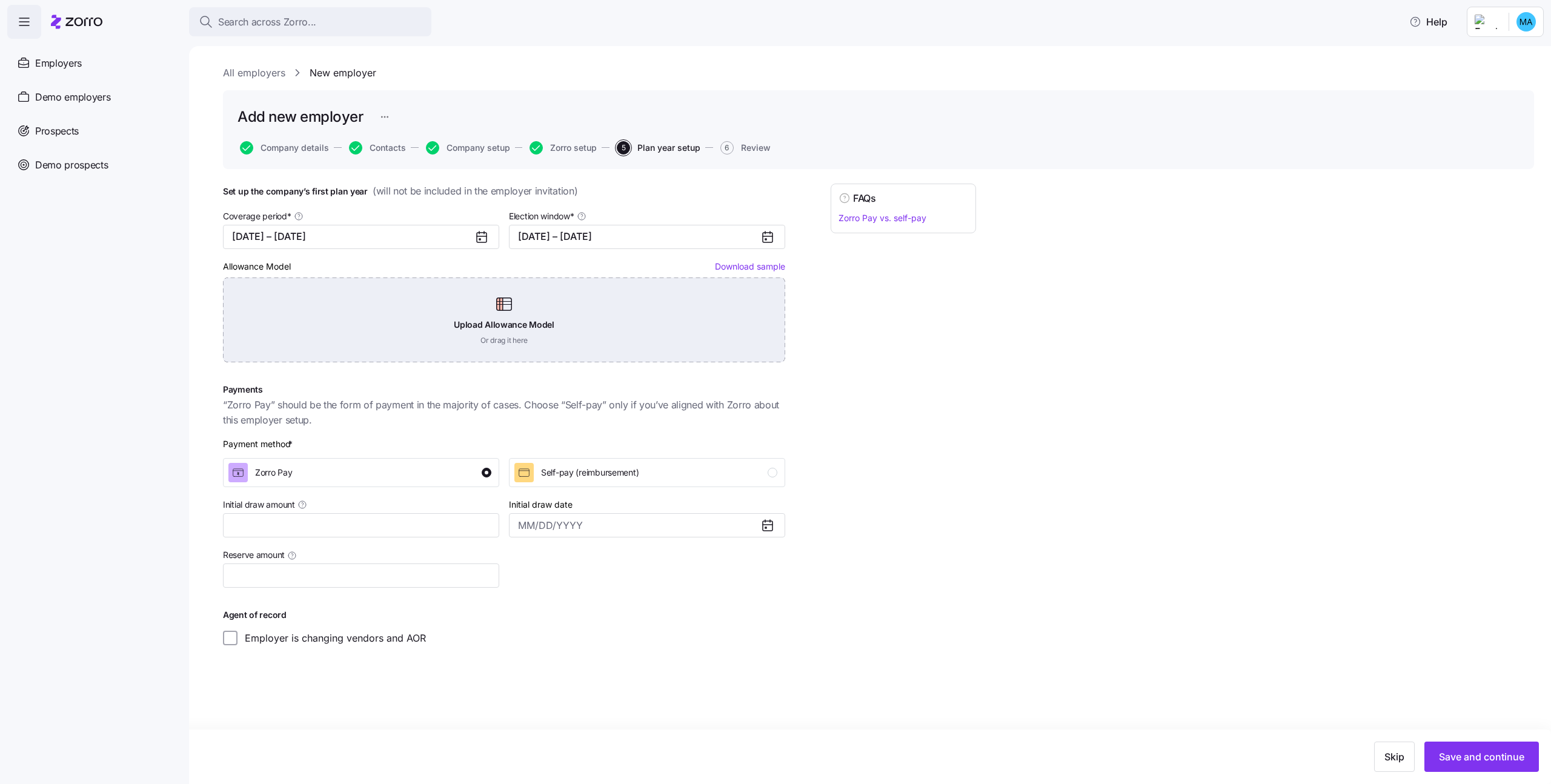
click at [333, 329] on div "Upload Allowance Model Or drag it here" at bounding box center [504, 320] width 562 height 85
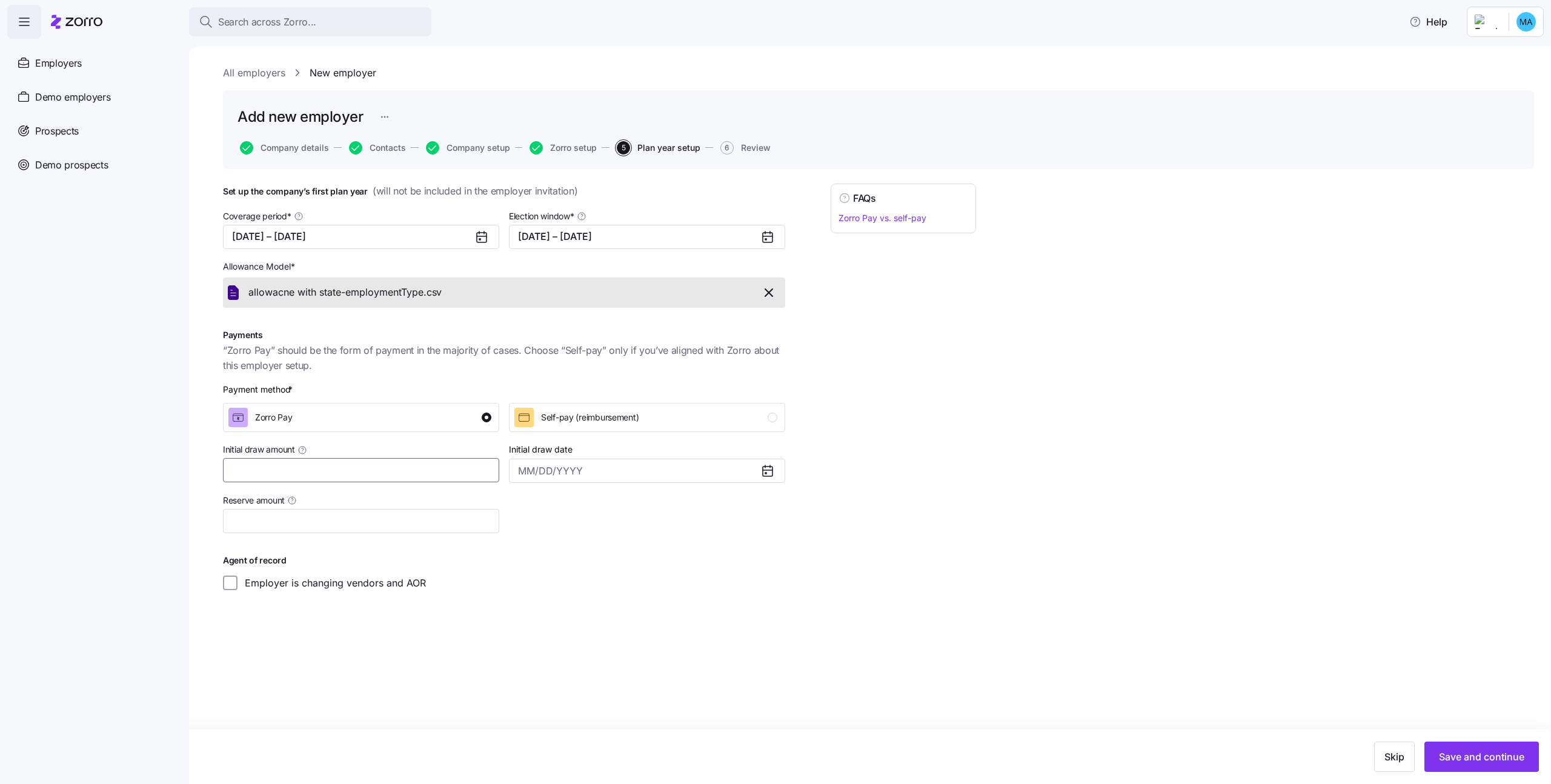
click at [438, 475] on input "Initial draw amount" at bounding box center [361, 470] width 276 height 24
type input "$1,231"
click at [1470, 755] on span "Save and continue" at bounding box center [1481, 756] width 86 height 14
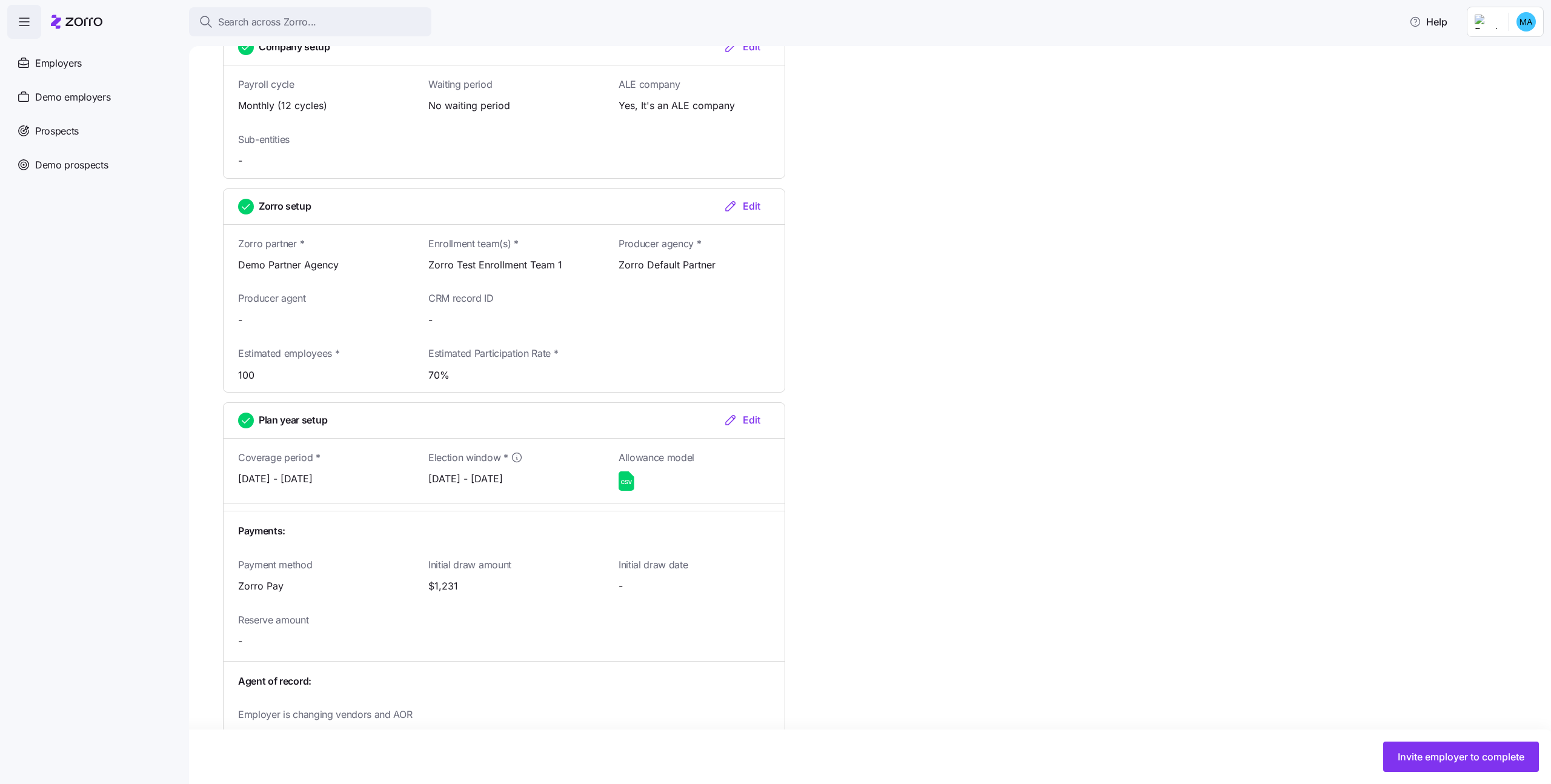
scroll to position [901, 0]
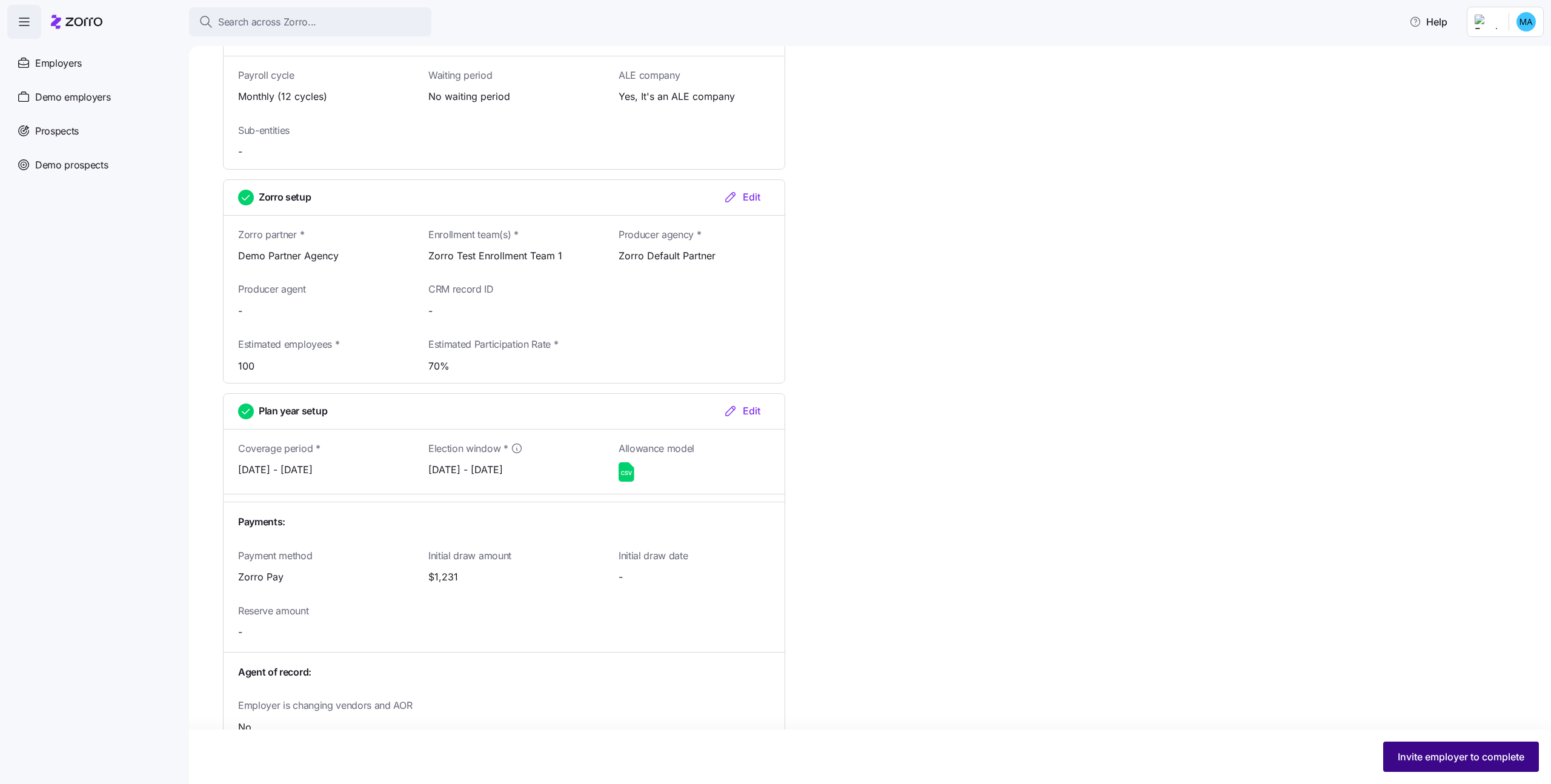
click at [1437, 751] on span "Invite employer to complete" at bounding box center [1461, 756] width 127 height 14
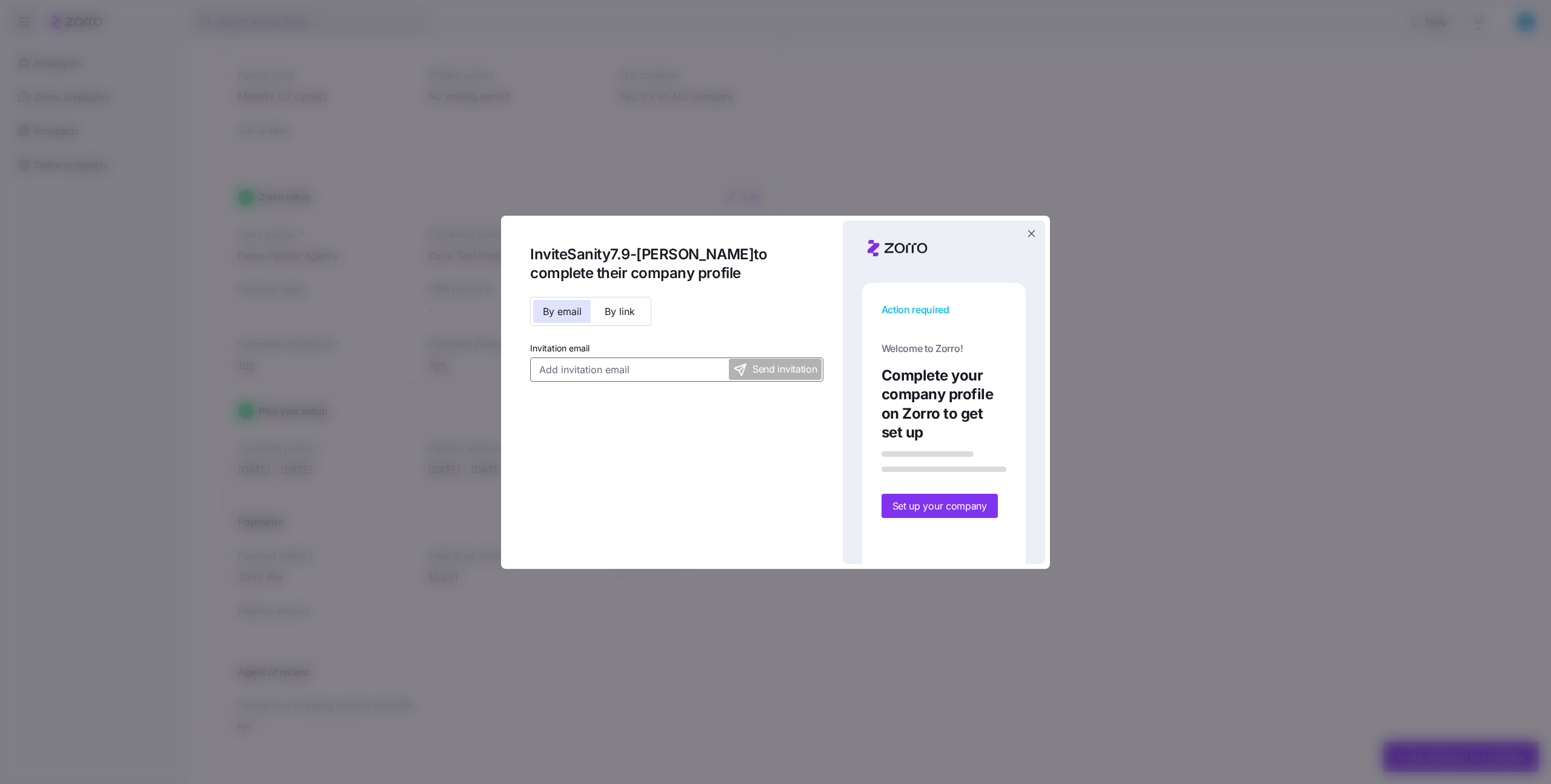
click at [559, 379] on input "Invitation email" at bounding box center [677, 369] width 293 height 24
click at [559, 370] on input "michali.k+sanity7.9@myzorro.co" at bounding box center [677, 369] width 293 height 24
click at [596, 374] on input "michali.k+sanity7.9@myzorro.co" at bounding box center [677, 369] width 293 height 24
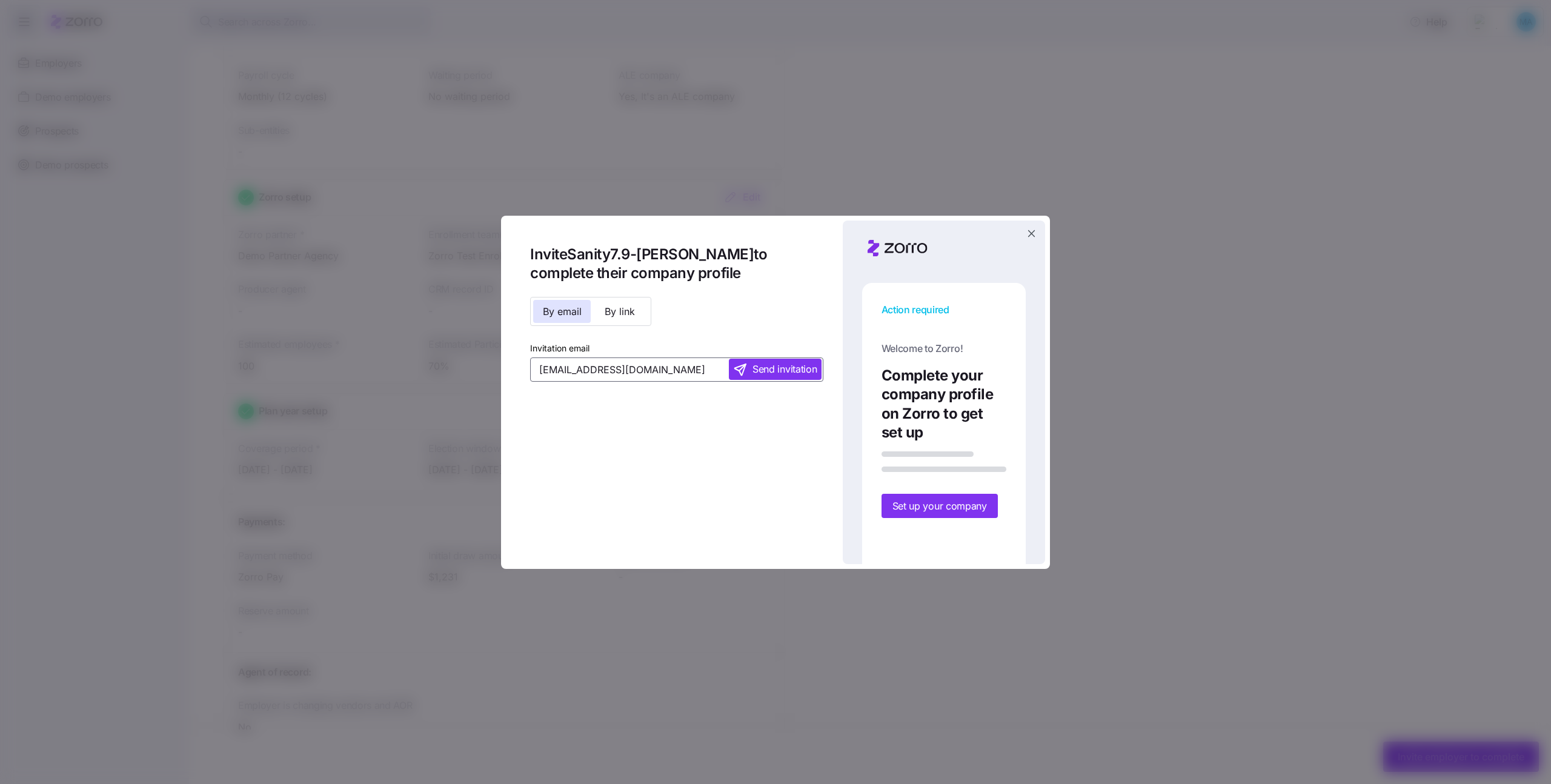
type input "michali.k+sanity7.9@myzorro.co"
click at [790, 375] on span "Send invitation" at bounding box center [785, 369] width 64 height 15
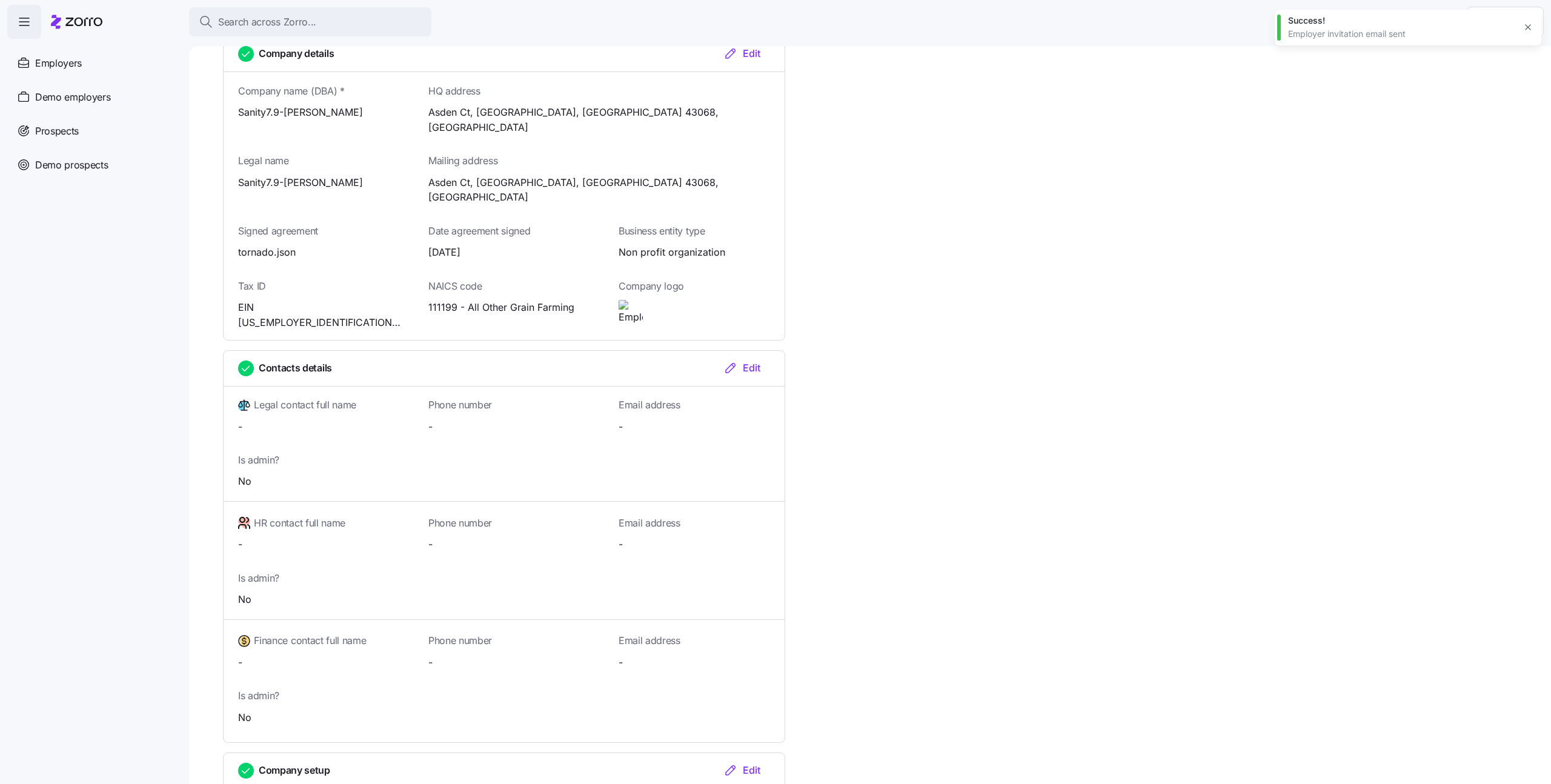
scroll to position [0, 0]
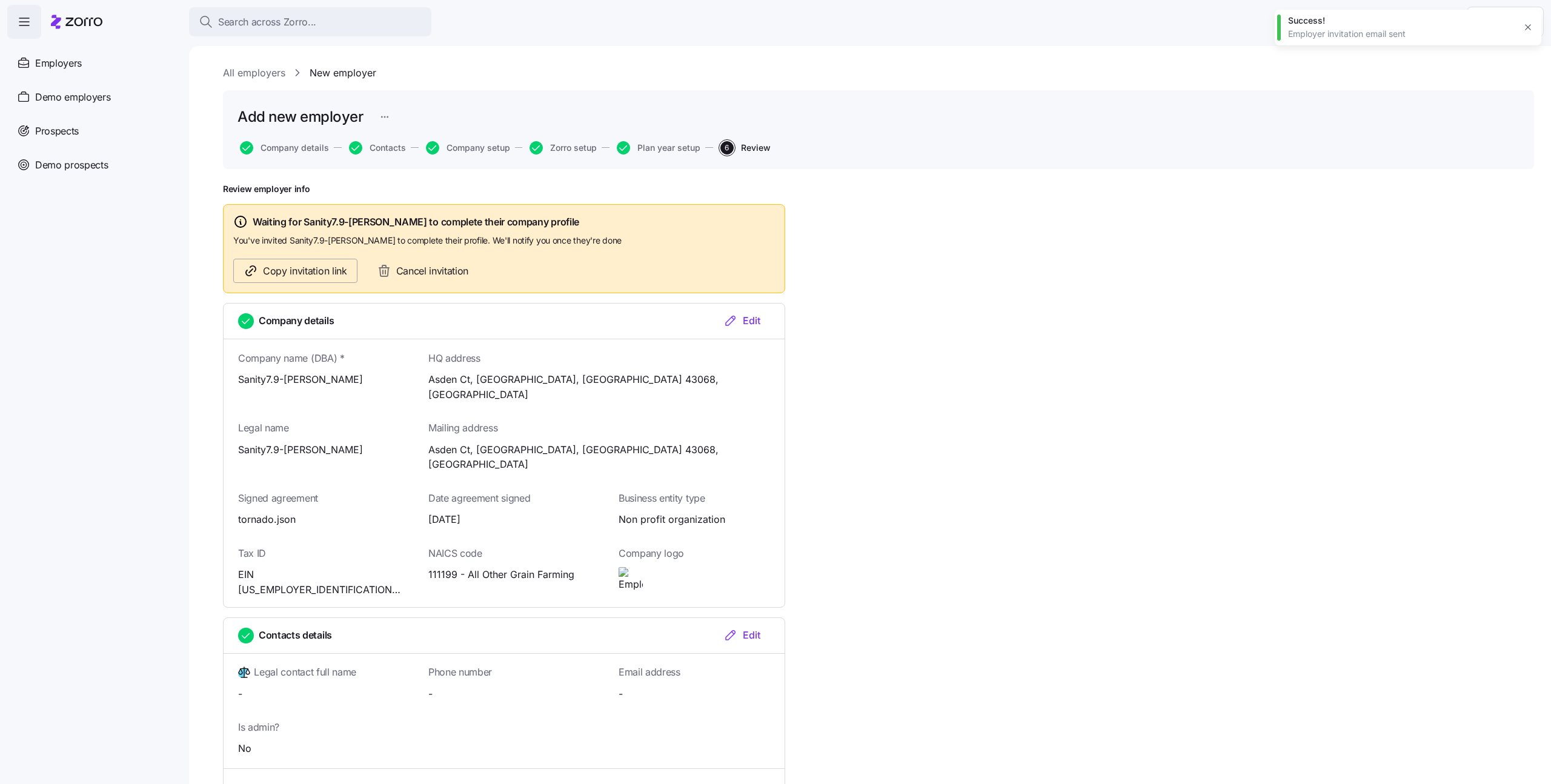
click at [252, 273] on icon "button" at bounding box center [251, 270] width 14 height 14
click at [1531, 22] on icon "button" at bounding box center [1528, 23] width 10 height 10
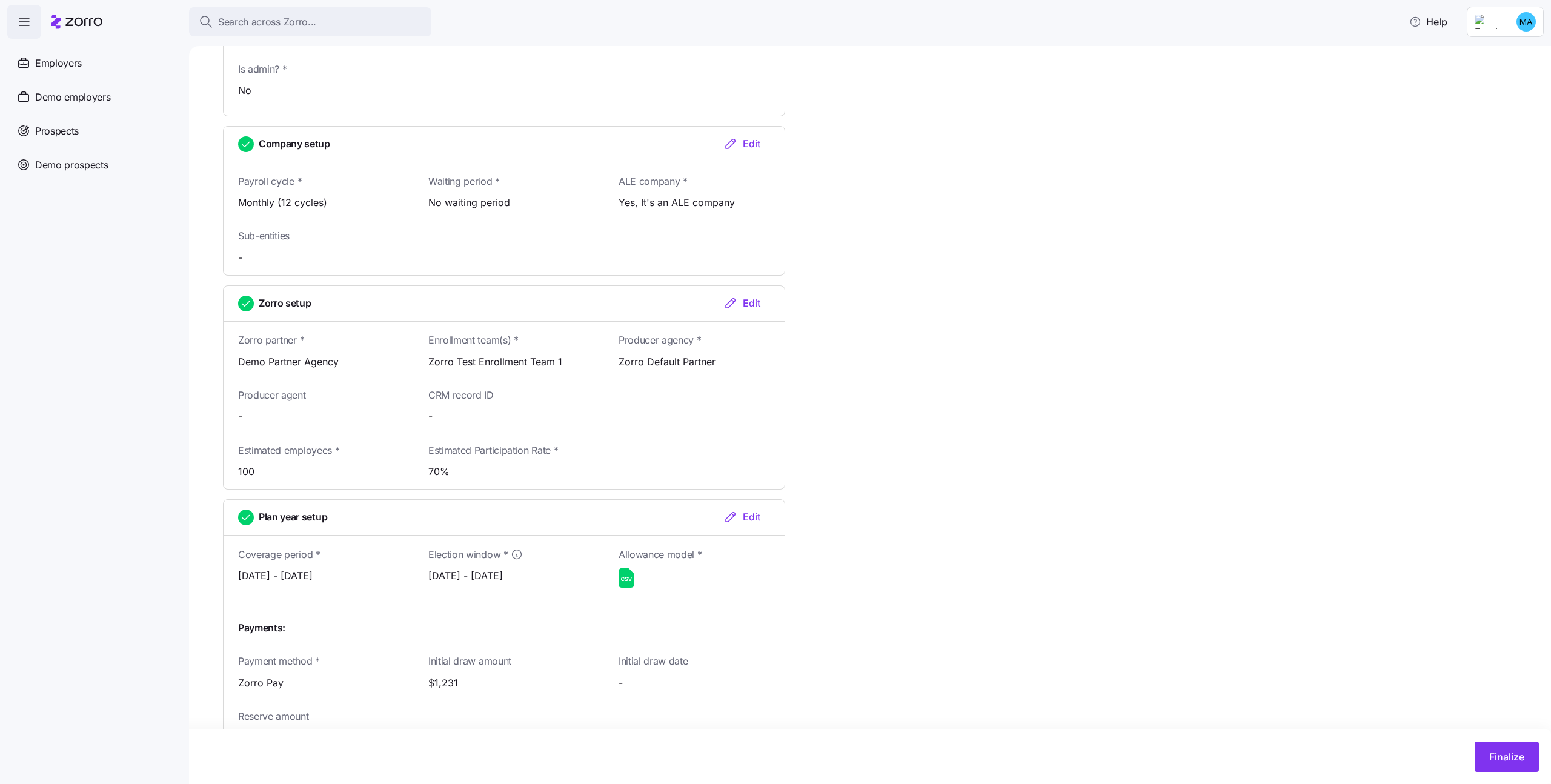
scroll to position [1081, 0]
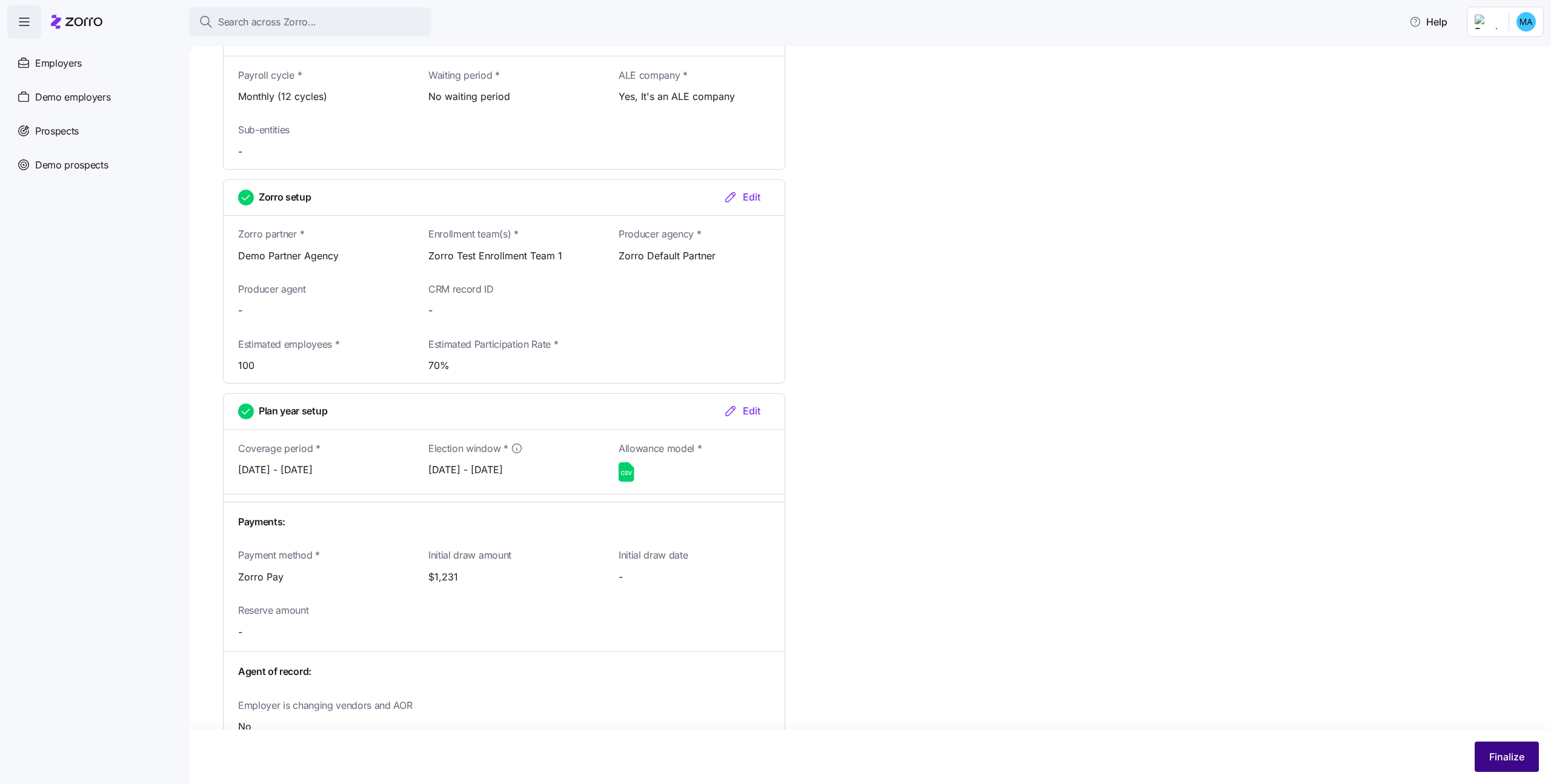
click at [1500, 749] on span "Finalize" at bounding box center [1506, 756] width 35 height 14
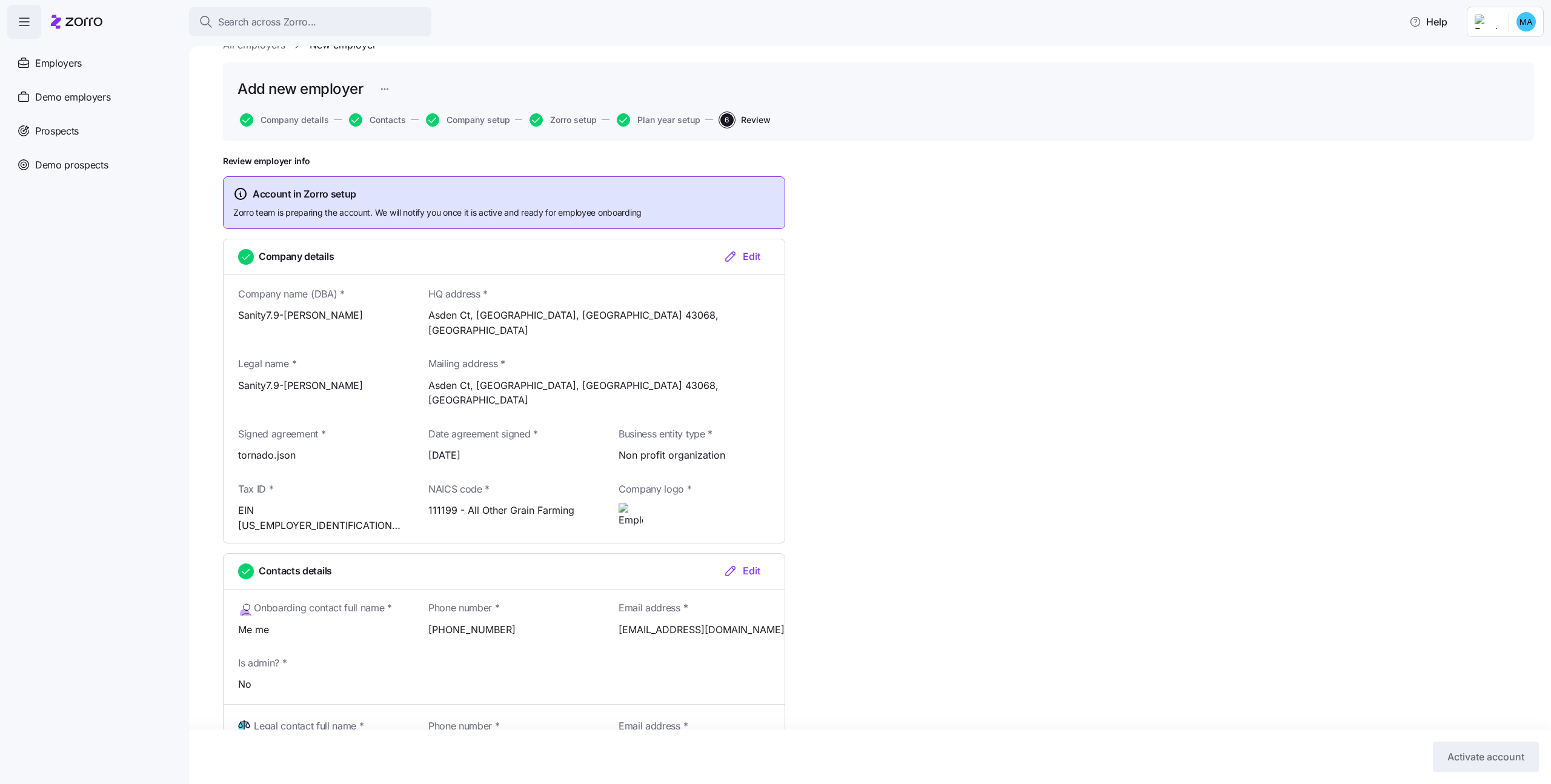
scroll to position [0, 0]
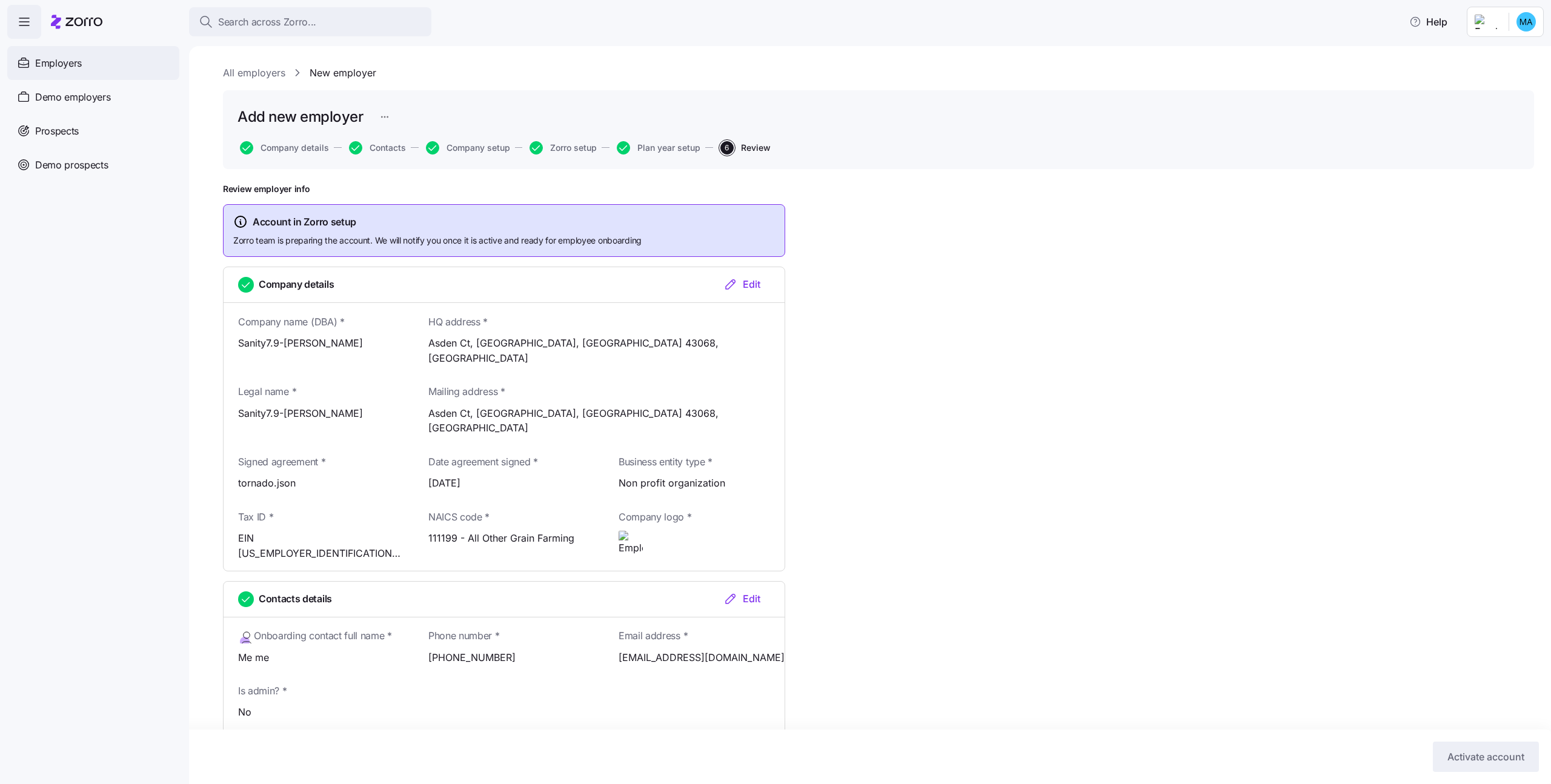
click at [64, 58] on span "Employers" at bounding box center [58, 63] width 47 height 15
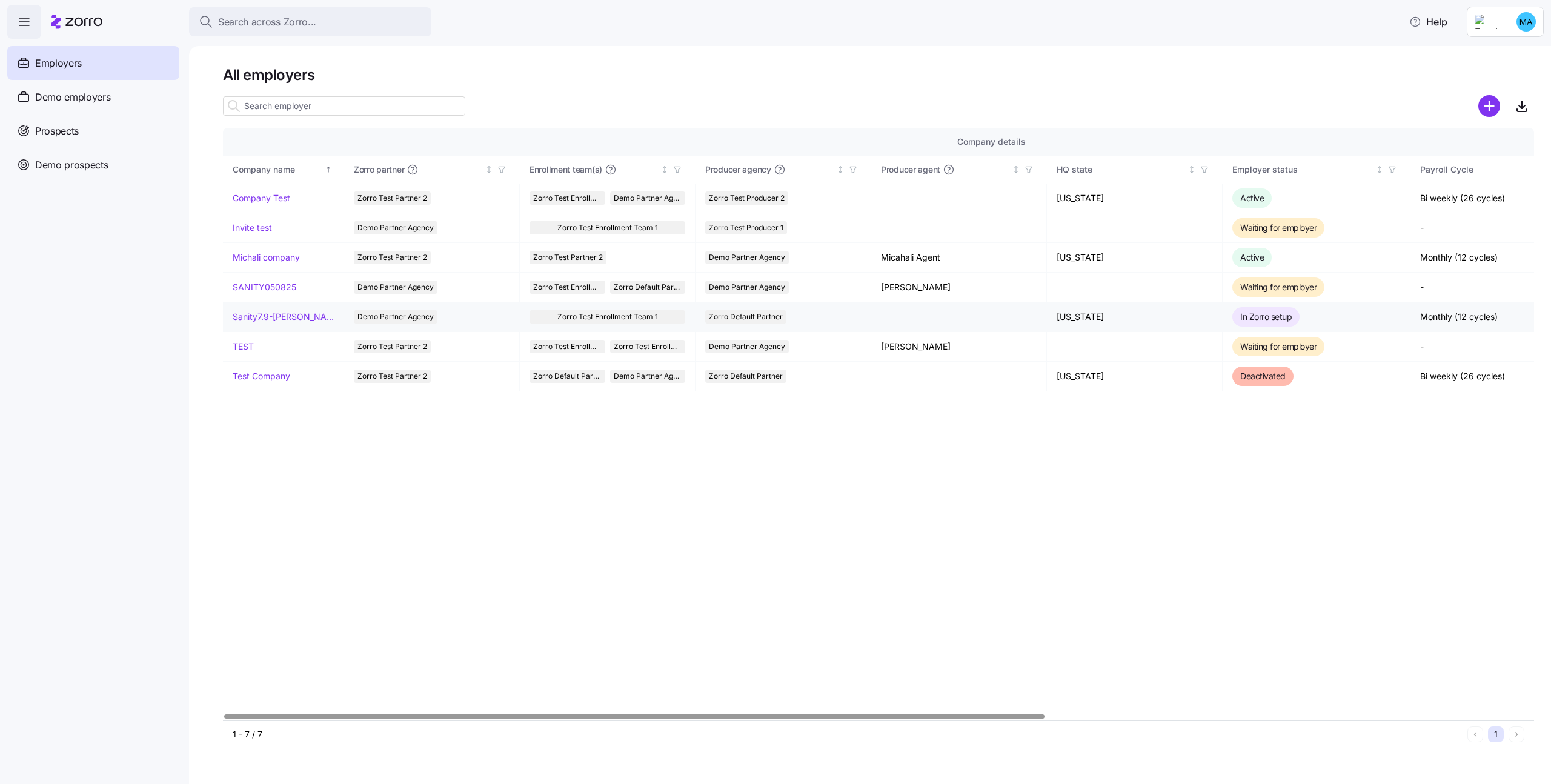
click at [264, 316] on link "Sanity7.9-michali" at bounding box center [283, 317] width 101 height 12
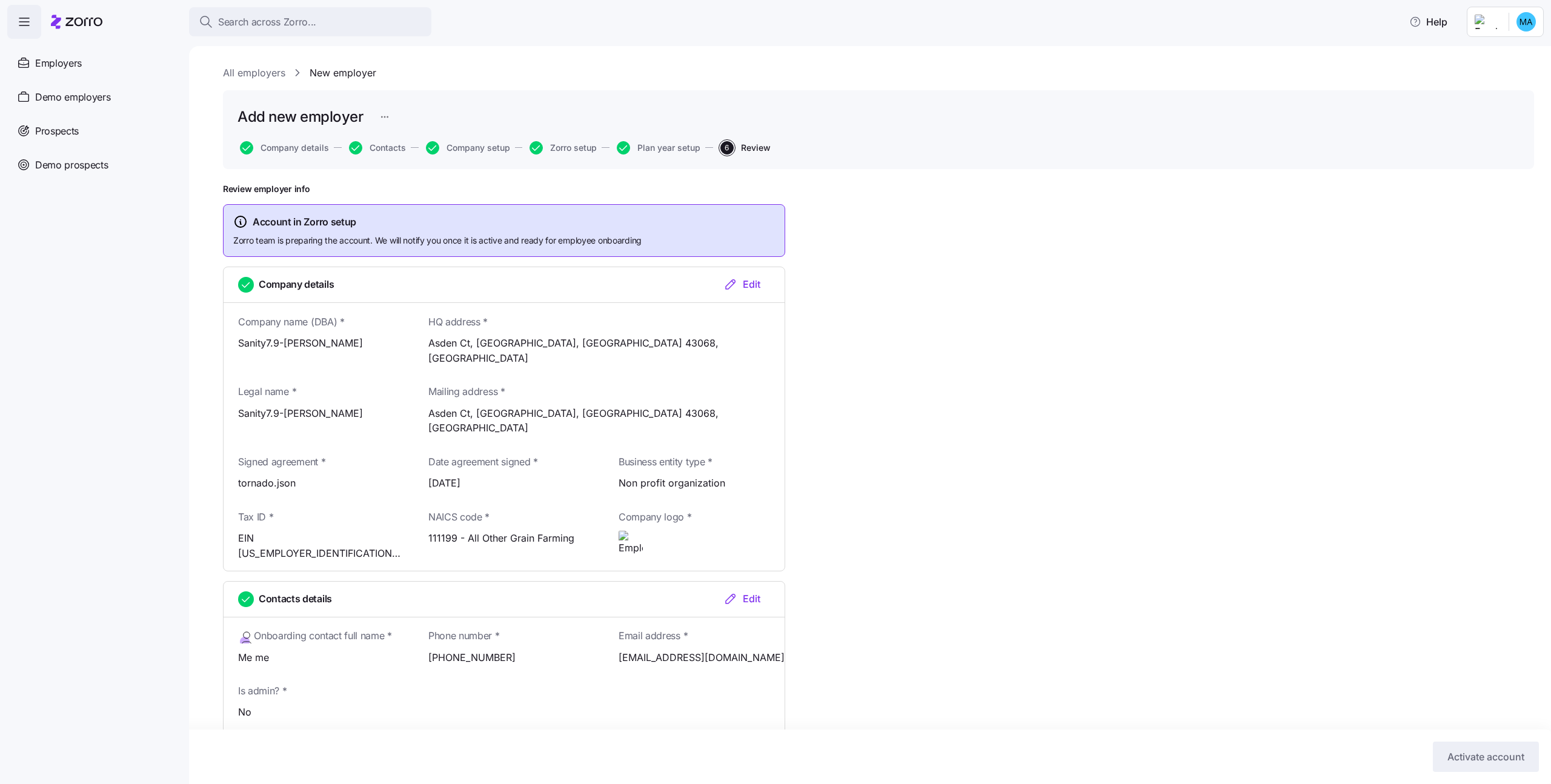
click at [1526, 15] on html "Search across Zorro... Help Employers Demo employers Prospects Demo prospects A…" at bounding box center [775, 388] width 1551 height 776
click at [1499, 94] on div "Log out" at bounding box center [1485, 93] width 47 height 13
